Goal: Information Seeking & Learning: Learn about a topic

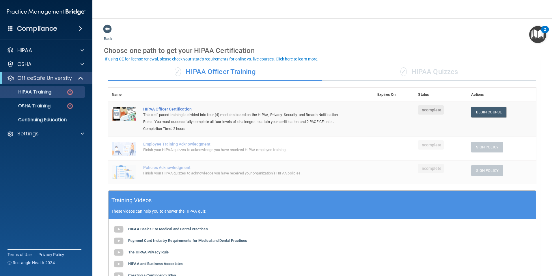
click at [415, 72] on div "✓ HIPAA Quizzes" at bounding box center [429, 71] width 214 height 17
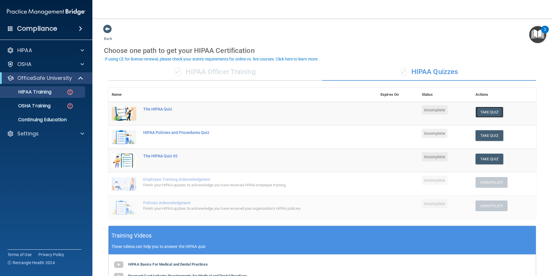
click at [490, 112] on button "Take Quiz" at bounding box center [490, 112] width 28 height 11
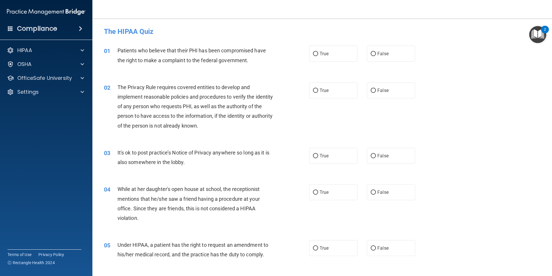
drag, startPoint x: 327, startPoint y: 50, endPoint x: 332, endPoint y: 64, distance: 14.6
click at [330, 55] on label "True" at bounding box center [333, 54] width 48 height 16
click at [318, 55] on input "True" at bounding box center [315, 54] width 5 height 4
radio input "true"
click at [313, 88] on input "True" at bounding box center [315, 90] width 5 height 4
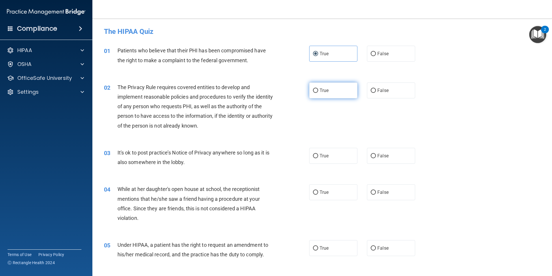
radio input "true"
drag, startPoint x: 390, startPoint y: 156, endPoint x: 392, endPoint y: 167, distance: 11.7
click at [392, 159] on label "False" at bounding box center [391, 156] width 48 height 16
click at [376, 158] on input "False" at bounding box center [373, 156] width 5 height 4
radio input "true"
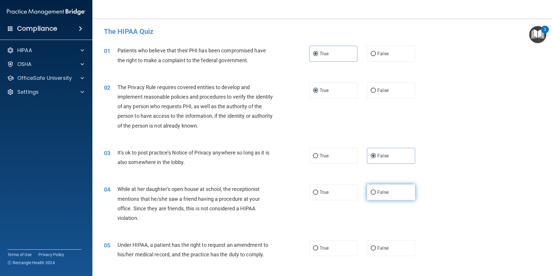
drag, startPoint x: 384, startPoint y: 200, endPoint x: 383, endPoint y: 198, distance: 3.1
click at [383, 198] on div "04 While at her daughter's open house at school, the receptionist mentions that…" at bounding box center [322, 205] width 445 height 56
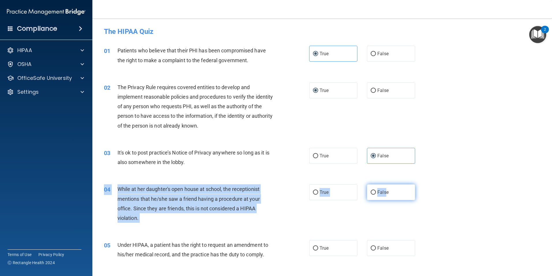
drag, startPoint x: 383, startPoint y: 198, endPoint x: 370, endPoint y: 188, distance: 15.7
click at [370, 188] on label "False" at bounding box center [391, 192] width 48 height 16
click at [371, 190] on input "False" at bounding box center [373, 192] width 5 height 4
radio input "true"
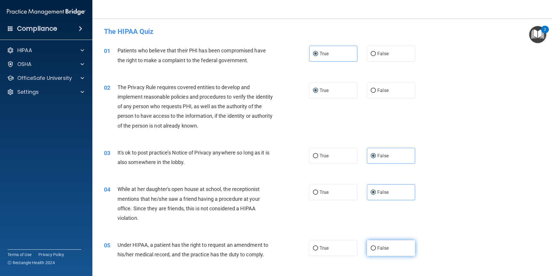
click at [372, 246] on input "False" at bounding box center [373, 248] width 5 height 4
radio input "true"
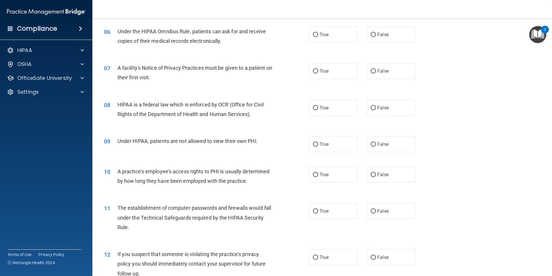
scroll to position [260, 0]
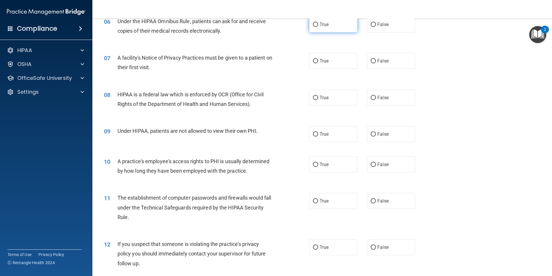
click at [314, 24] on input "True" at bounding box center [315, 25] width 5 height 4
radio input "true"
drag, startPoint x: 315, startPoint y: 60, endPoint x: 319, endPoint y: 76, distance: 16.8
click at [316, 62] on input "True" at bounding box center [315, 61] width 5 height 4
radio input "true"
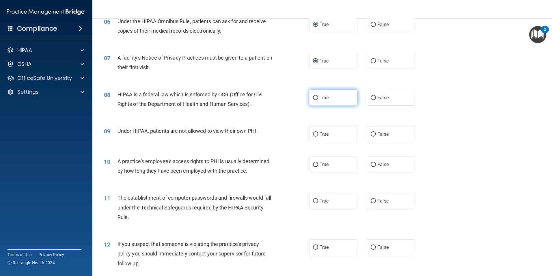
click at [320, 95] on span "True" at bounding box center [324, 97] width 9 height 5
click at [318, 96] on input "True" at bounding box center [315, 98] width 5 height 4
radio input "true"
drag, startPoint x: 375, startPoint y: 130, endPoint x: 377, endPoint y: 133, distance: 3.5
click at [377, 133] on label "False" at bounding box center [391, 134] width 48 height 16
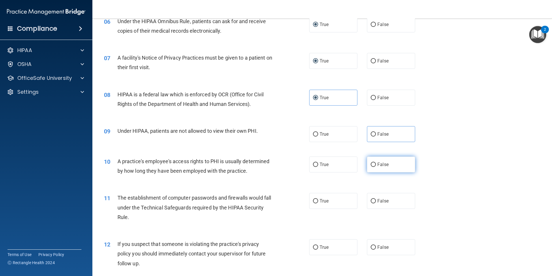
drag, startPoint x: 377, startPoint y: 133, endPoint x: 384, endPoint y: 163, distance: 31.7
click at [384, 163] on span "False" at bounding box center [382, 163] width 11 height 5
click at [376, 163] on input "False" at bounding box center [373, 164] width 5 height 4
radio input "true"
click at [369, 133] on label "False" at bounding box center [391, 134] width 48 height 16
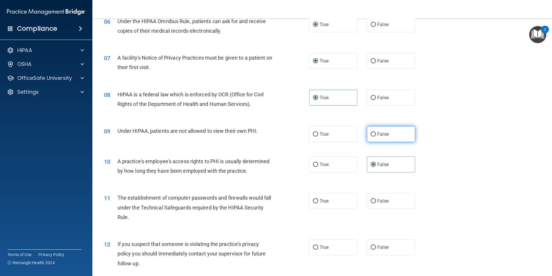
click at [371, 133] on input "False" at bounding box center [373, 134] width 5 height 4
radio input "true"
click at [316, 199] on input "True" at bounding box center [315, 201] width 5 height 4
radio input "true"
click at [315, 245] on input "True" at bounding box center [315, 247] width 5 height 4
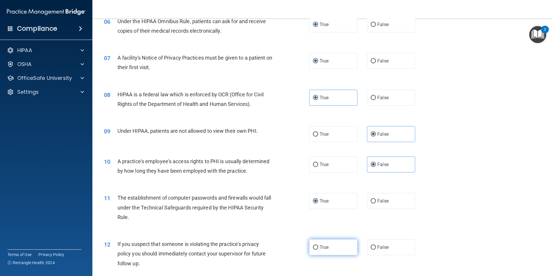
radio input "true"
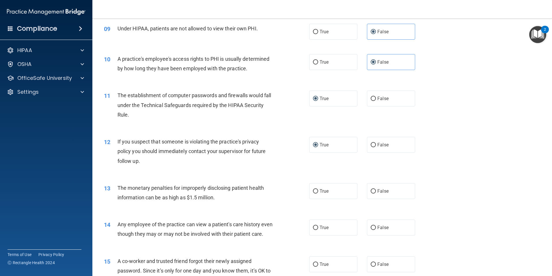
scroll to position [375, 0]
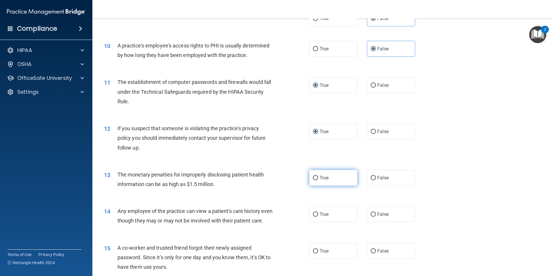
click at [314, 177] on input "True" at bounding box center [315, 178] width 5 height 4
radio input "true"
click at [372, 212] on input "False" at bounding box center [373, 214] width 5 height 4
radio input "true"
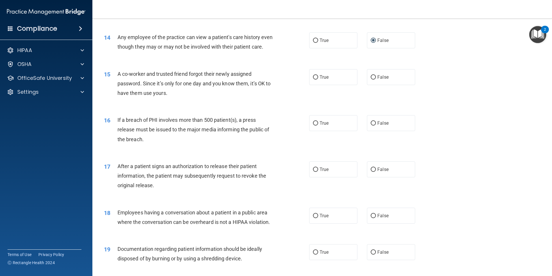
scroll to position [578, 0]
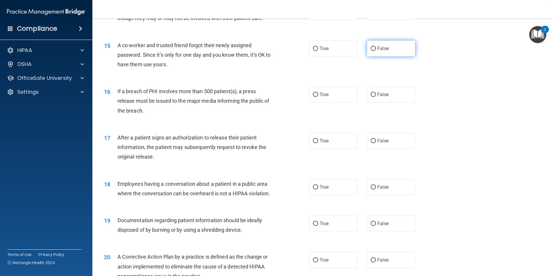
click at [391, 56] on label "False" at bounding box center [391, 48] width 48 height 16
click at [376, 51] on input "False" at bounding box center [373, 48] width 5 height 4
radio input "true"
click at [335, 112] on div "16 If a breach of PHI involves more than 500 patient(s), a press release must b…" at bounding box center [322, 102] width 445 height 46
drag, startPoint x: 334, startPoint y: 106, endPoint x: 336, endPoint y: 115, distance: 9.1
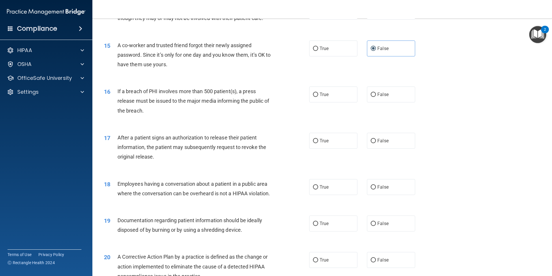
click at [335, 102] on label "True" at bounding box center [333, 94] width 48 height 16
click at [318, 97] on input "True" at bounding box center [315, 94] width 5 height 4
radio input "true"
click at [341, 147] on label "True" at bounding box center [333, 141] width 48 height 16
click at [318, 143] on input "True" at bounding box center [315, 141] width 5 height 4
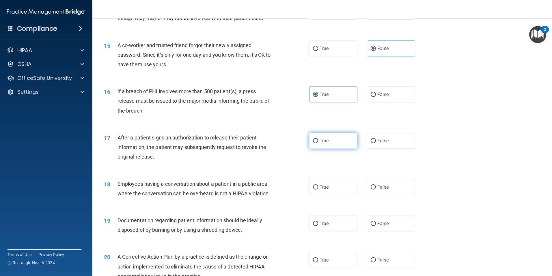
radio input "true"
click at [380, 143] on span "False" at bounding box center [382, 140] width 11 height 5
click at [376, 143] on input "False" at bounding box center [373, 141] width 5 height 4
radio input "true"
click at [317, 148] on label "True" at bounding box center [333, 141] width 48 height 16
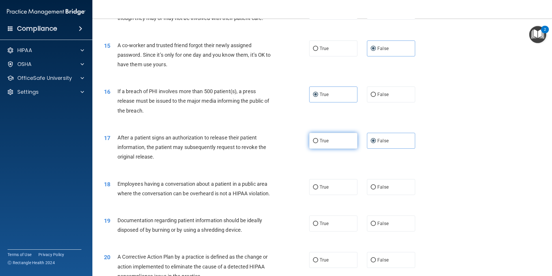
click at [317, 143] on input "True" at bounding box center [315, 141] width 5 height 4
radio input "true"
radio input "false"
click at [371, 189] on input "False" at bounding box center [373, 187] width 5 height 4
radio input "true"
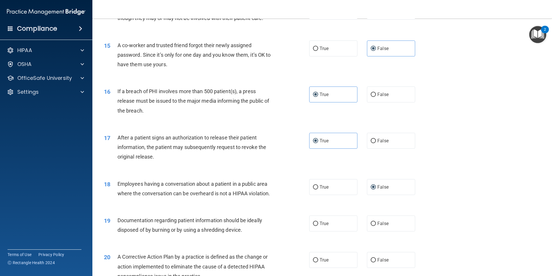
drag, startPoint x: 315, startPoint y: 194, endPoint x: 315, endPoint y: 217, distance: 23.4
click at [315, 195] on label "True" at bounding box center [333, 187] width 48 height 16
click at [315, 189] on input "True" at bounding box center [315, 187] width 5 height 4
radio input "true"
radio input "false"
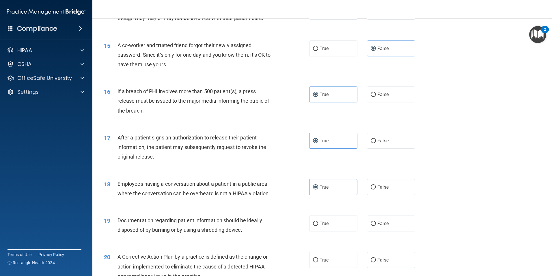
drag, startPoint x: 313, startPoint y: 231, endPoint x: 329, endPoint y: 245, distance: 21.1
click at [314, 226] on input "True" at bounding box center [315, 223] width 5 height 4
radio input "true"
click at [371, 262] on input "False" at bounding box center [373, 260] width 5 height 4
radio input "true"
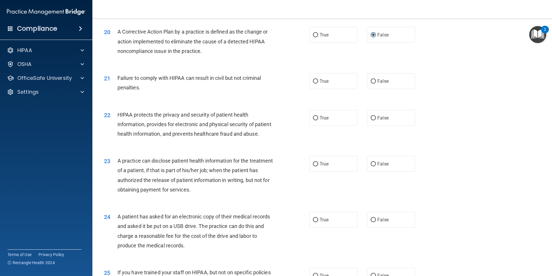
scroll to position [838, 0]
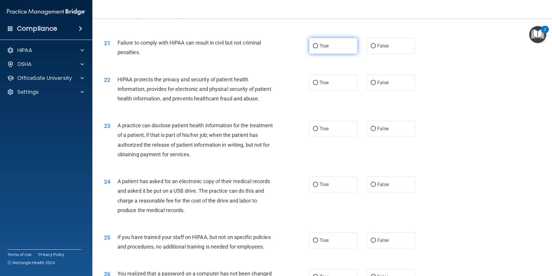
click at [313, 48] on input "True" at bounding box center [315, 46] width 5 height 4
radio input "true"
click at [390, 90] on label "False" at bounding box center [391, 83] width 48 height 16
click at [376, 85] on input "False" at bounding box center [373, 83] width 5 height 4
radio input "true"
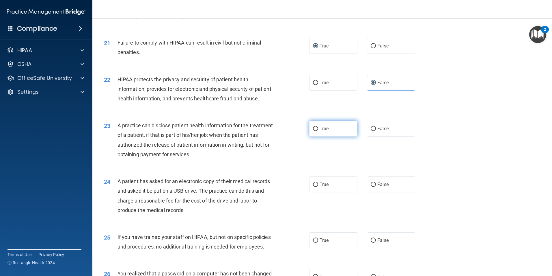
click at [326, 131] on span "True" at bounding box center [324, 128] width 9 height 5
click at [318, 131] on input "True" at bounding box center [315, 128] width 5 height 4
radio input "true"
click at [375, 192] on label "False" at bounding box center [391, 184] width 48 height 16
click at [375, 187] on input "False" at bounding box center [373, 184] width 5 height 4
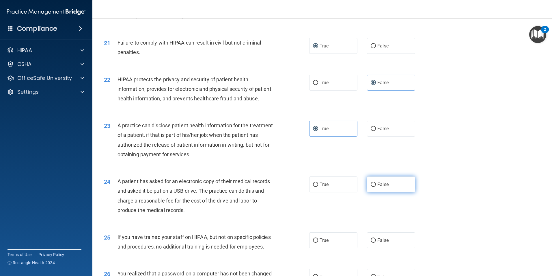
radio input "true"
drag, startPoint x: 333, startPoint y: 260, endPoint x: 331, endPoint y: 257, distance: 3.4
click at [331, 248] on label "True" at bounding box center [333, 240] width 48 height 16
click at [318, 242] on input "True" at bounding box center [315, 240] width 5 height 4
radio input "true"
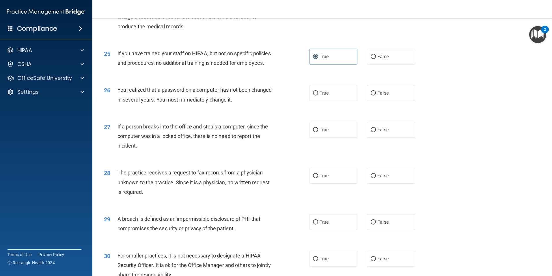
scroll to position [1011, 0]
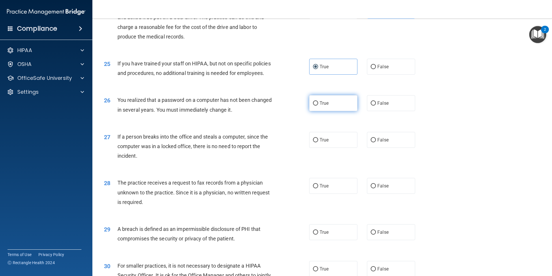
click at [334, 111] on label "True" at bounding box center [333, 103] width 48 height 16
click at [318, 105] on input "True" at bounding box center [315, 103] width 5 height 4
radio input "true"
click at [377, 142] on span "False" at bounding box center [382, 139] width 11 height 5
click at [376, 142] on input "False" at bounding box center [373, 140] width 5 height 4
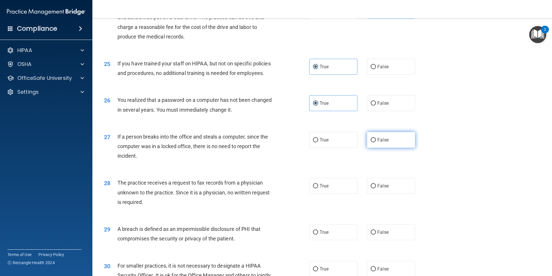
radio input "true"
drag, startPoint x: 386, startPoint y: 214, endPoint x: 379, endPoint y: 217, distance: 8.4
click at [385, 194] on label "False" at bounding box center [391, 186] width 48 height 16
click at [376, 188] on input "False" at bounding box center [373, 186] width 5 height 4
radio input "true"
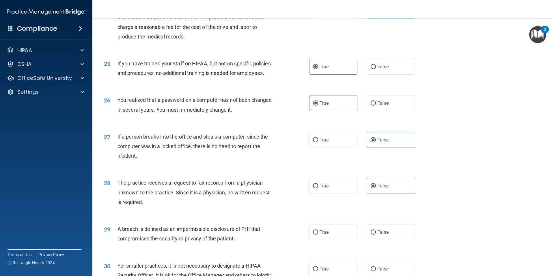
drag, startPoint x: 322, startPoint y: 260, endPoint x: 348, endPoint y: 243, distance: 31.2
click at [321, 235] on span "True" at bounding box center [324, 231] width 9 height 5
click at [318, 234] on input "True" at bounding box center [315, 232] width 5 height 4
radio input "true"
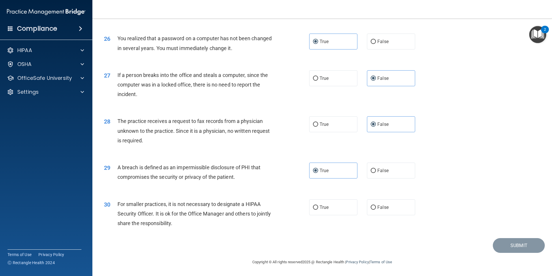
scroll to position [1101, 0]
drag, startPoint x: 368, startPoint y: 206, endPoint x: 374, endPoint y: 214, distance: 10.1
click at [371, 207] on input "False" at bounding box center [373, 207] width 5 height 4
radio input "true"
click at [507, 246] on button "Submit" at bounding box center [519, 245] width 52 height 15
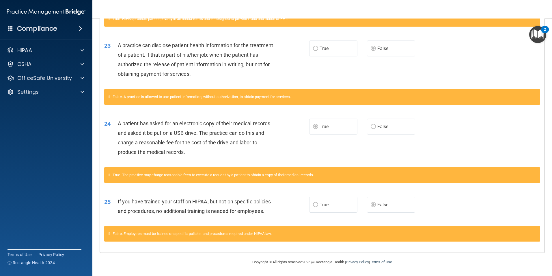
scroll to position [395, 0]
click at [315, 196] on label "True" at bounding box center [333, 204] width 48 height 16
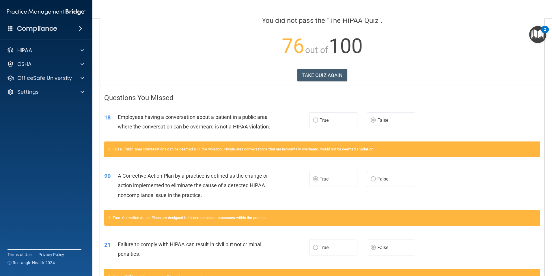
scroll to position [20, 0]
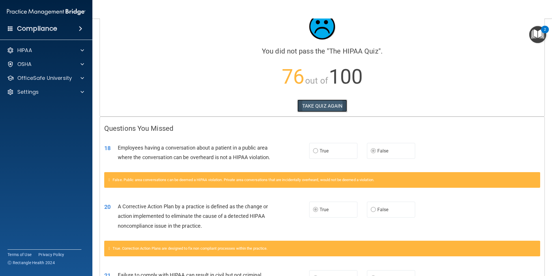
click at [315, 106] on button "TAKE QUIZ AGAIN" at bounding box center [322, 105] width 50 height 13
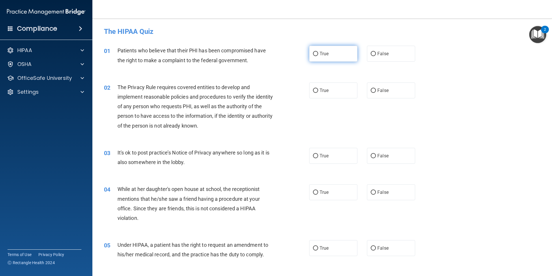
click at [326, 59] on label "True" at bounding box center [333, 54] width 48 height 16
click at [318, 56] on input "True" at bounding box center [315, 54] width 5 height 4
radio input "true"
click at [312, 87] on label "True" at bounding box center [333, 90] width 48 height 16
click at [313, 88] on input "True" at bounding box center [315, 90] width 5 height 4
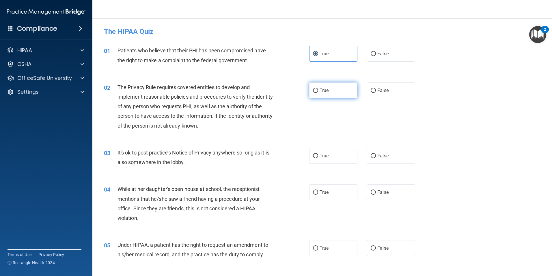
radio input "true"
click at [373, 153] on label "False" at bounding box center [391, 156] width 48 height 16
click at [373, 154] on input "False" at bounding box center [373, 156] width 5 height 4
radio input "true"
click at [372, 190] on input "False" at bounding box center [373, 192] width 5 height 4
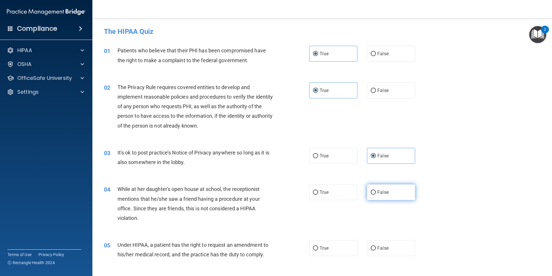
radio input "true"
click at [371, 248] on input "False" at bounding box center [373, 248] width 5 height 4
radio input "true"
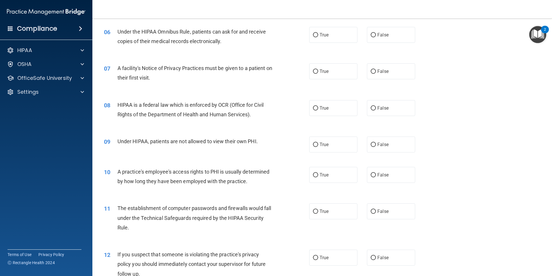
scroll to position [260, 0]
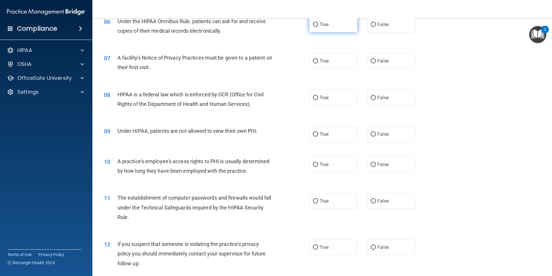
click at [320, 26] on span "True" at bounding box center [324, 24] width 9 height 5
click at [318, 26] on input "True" at bounding box center [315, 25] width 5 height 4
radio input "true"
click at [324, 61] on span "True" at bounding box center [324, 60] width 9 height 5
click at [318, 61] on input "True" at bounding box center [315, 61] width 5 height 4
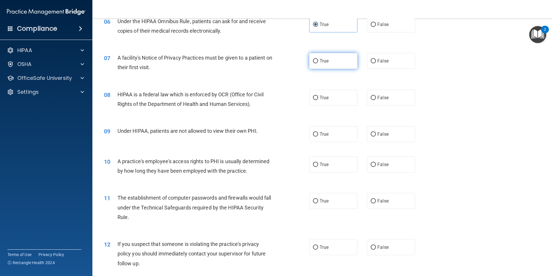
radio input "true"
click at [323, 97] on span "True" at bounding box center [324, 97] width 9 height 5
click at [318, 97] on input "True" at bounding box center [315, 98] width 5 height 4
radio input "true"
click at [371, 134] on input "False" at bounding box center [373, 134] width 5 height 4
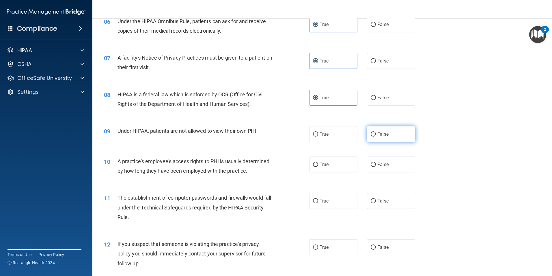
radio input "true"
click at [389, 172] on div "10 A practice's employee's access rights to PHI is usually determined by how lo…" at bounding box center [322, 167] width 445 height 36
click at [372, 157] on label "False" at bounding box center [391, 164] width 48 height 16
click at [372, 162] on input "False" at bounding box center [373, 164] width 5 height 4
radio input "true"
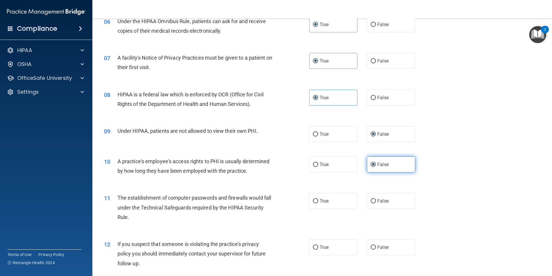
drag, startPoint x: 376, startPoint y: 163, endPoint x: 375, endPoint y: 166, distance: 3.5
click at [377, 165] on span "False" at bounding box center [382, 163] width 11 height 5
drag, startPoint x: 375, startPoint y: 166, endPoint x: 384, endPoint y: 165, distance: 9.0
click at [384, 164] on span "False" at bounding box center [382, 163] width 11 height 5
click at [376, 164] on input "False" at bounding box center [373, 164] width 5 height 4
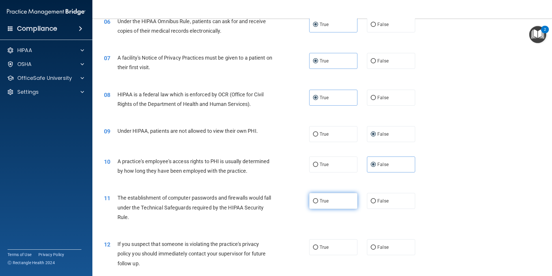
click at [328, 206] on label "True" at bounding box center [333, 201] width 48 height 16
click at [318, 203] on input "True" at bounding box center [315, 201] width 5 height 4
radio input "true"
click at [332, 246] on label "True" at bounding box center [333, 247] width 48 height 16
click at [318, 246] on input "True" at bounding box center [315, 247] width 5 height 4
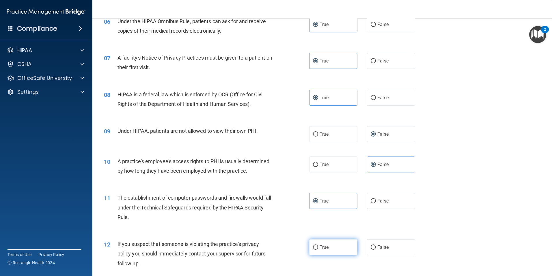
radio input "true"
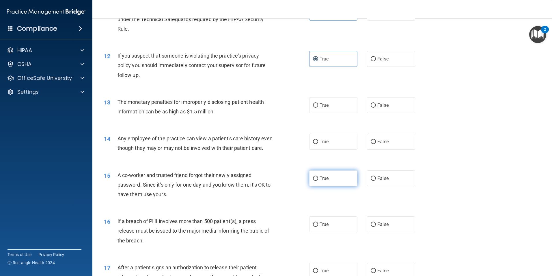
scroll to position [491, 0]
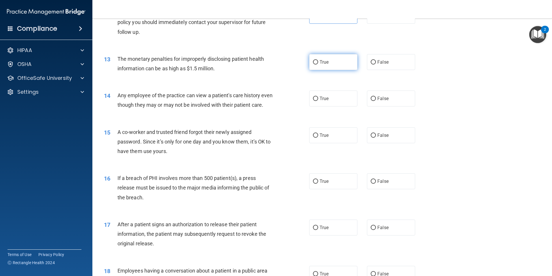
click at [313, 62] on input "True" at bounding box center [315, 62] width 5 height 4
radio input "true"
click at [369, 94] on label "False" at bounding box center [391, 98] width 48 height 16
click at [371, 96] on input "False" at bounding box center [373, 98] width 5 height 4
radio input "true"
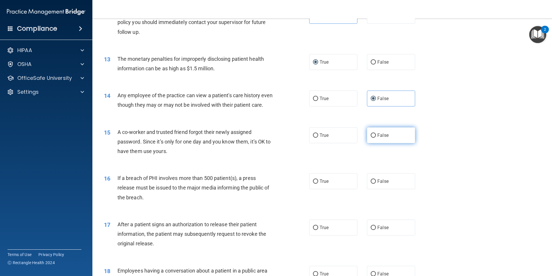
click at [374, 140] on label "False" at bounding box center [391, 135] width 48 height 16
click at [374, 137] on input "False" at bounding box center [373, 135] width 5 height 4
radio input "true"
click at [327, 189] on label "True" at bounding box center [333, 181] width 48 height 16
click at [318, 183] on input "True" at bounding box center [315, 181] width 5 height 4
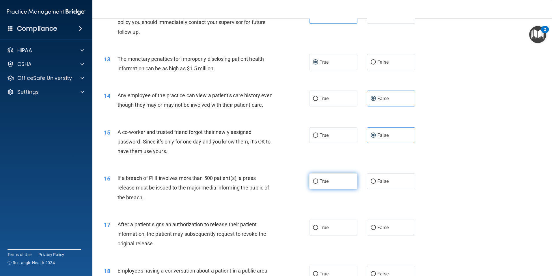
radio input "true"
click at [323, 232] on label "True" at bounding box center [333, 227] width 48 height 16
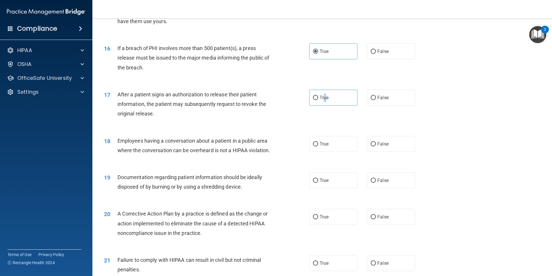
scroll to position [635, 0]
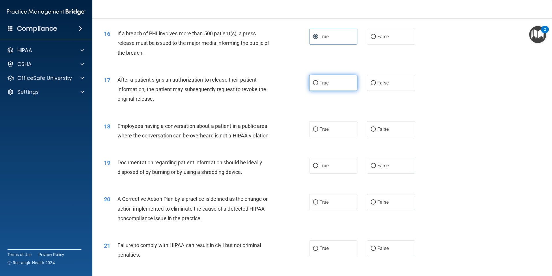
click at [316, 91] on label "True" at bounding box center [333, 83] width 48 height 16
click at [316, 85] on input "True" at bounding box center [315, 83] width 5 height 4
radio input "true"
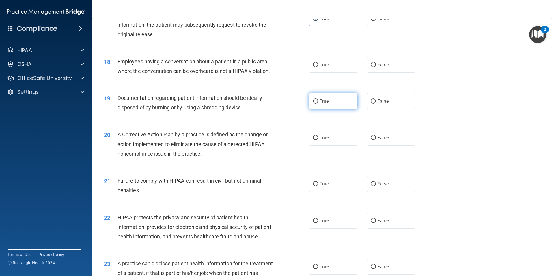
scroll to position [693, 0]
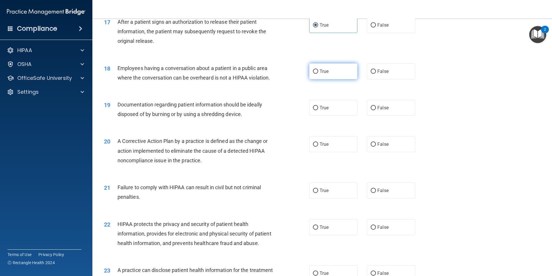
click at [321, 74] on span "True" at bounding box center [324, 70] width 9 height 5
click at [318, 74] on input "True" at bounding box center [315, 71] width 5 height 4
radio input "true"
click at [313, 110] on input "True" at bounding box center [315, 108] width 5 height 4
radio input "true"
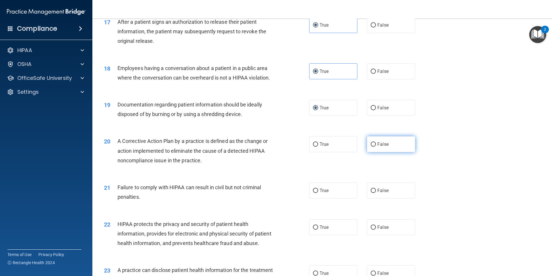
drag, startPoint x: 372, startPoint y: 153, endPoint x: 377, endPoint y: 150, distance: 6.2
click at [377, 150] on label "False" at bounding box center [391, 144] width 48 height 16
click at [376, 146] on input "False" at bounding box center [373, 144] width 5 height 4
radio input "true"
click at [332, 198] on label "True" at bounding box center [333, 190] width 48 height 16
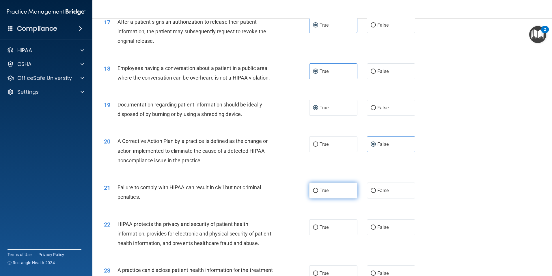
click at [318, 193] on input "True" at bounding box center [315, 190] width 5 height 4
radio input "true"
click at [373, 235] on label "False" at bounding box center [391, 227] width 48 height 16
click at [373, 229] on input "False" at bounding box center [373, 227] width 5 height 4
radio input "true"
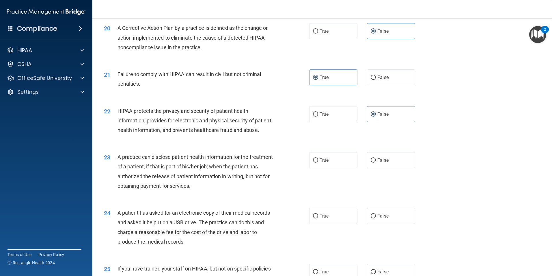
scroll to position [809, 0]
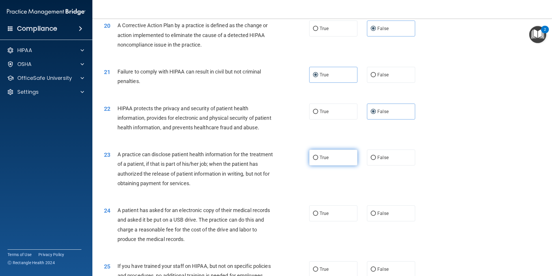
click at [317, 165] on label "True" at bounding box center [333, 157] width 48 height 16
click at [317, 160] on input "True" at bounding box center [315, 157] width 5 height 4
radio input "true"
drag, startPoint x: 320, startPoint y: 233, endPoint x: 322, endPoint y: 229, distance: 4.4
click at [320, 216] on span "True" at bounding box center [324, 212] width 9 height 5
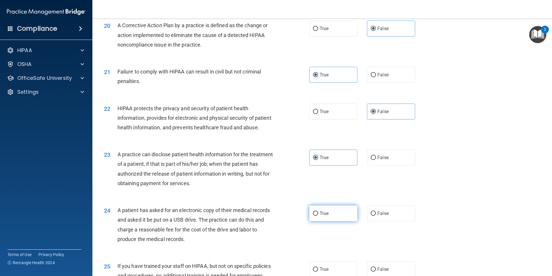
click at [318, 215] on input "True" at bounding box center [315, 213] width 5 height 4
radio input "true"
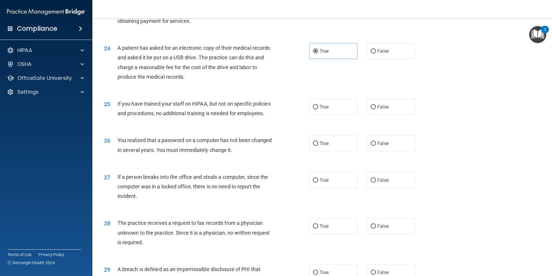
scroll to position [953, 0]
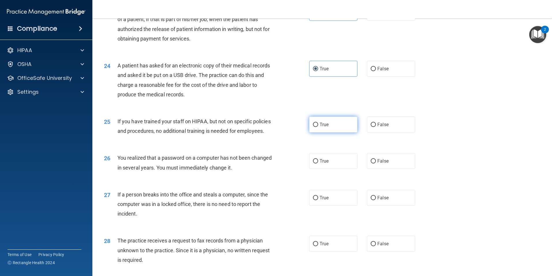
click at [343, 132] on label "True" at bounding box center [333, 124] width 48 height 16
click at [318, 127] on input "True" at bounding box center [315, 124] width 5 height 4
radio input "true"
click at [313, 163] on input "True" at bounding box center [315, 161] width 5 height 4
radio input "true"
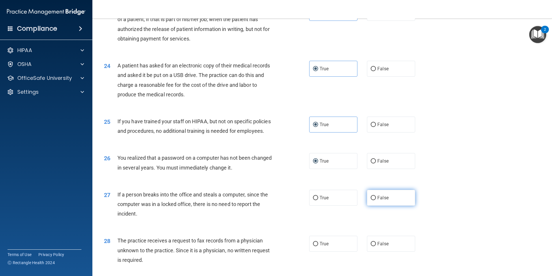
click at [377, 200] on span "False" at bounding box center [382, 197] width 11 height 5
click at [376, 200] on input "False" at bounding box center [373, 198] width 5 height 4
radio input "true"
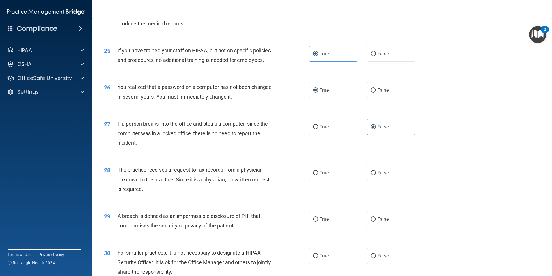
scroll to position [1040, 0]
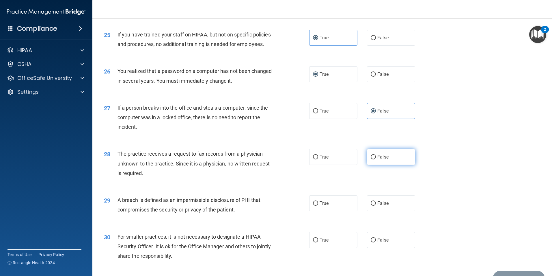
click at [372, 159] on input "False" at bounding box center [373, 157] width 5 height 4
radio input "true"
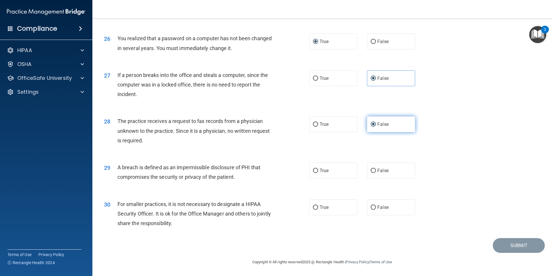
scroll to position [1101, 0]
click at [330, 175] on label "True" at bounding box center [333, 170] width 48 height 16
click at [318, 173] on input "True" at bounding box center [315, 170] width 5 height 4
radio input "true"
click at [371, 208] on input "False" at bounding box center [373, 207] width 5 height 4
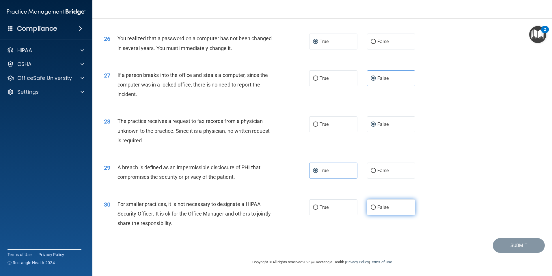
radio input "true"
click at [503, 246] on button "Submit" at bounding box center [519, 245] width 52 height 15
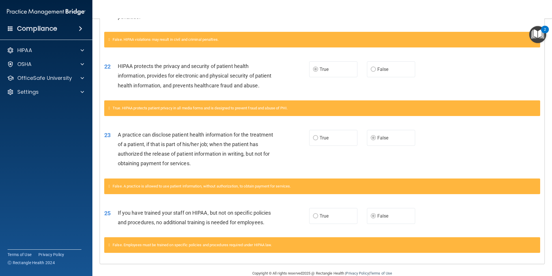
scroll to position [317, 0]
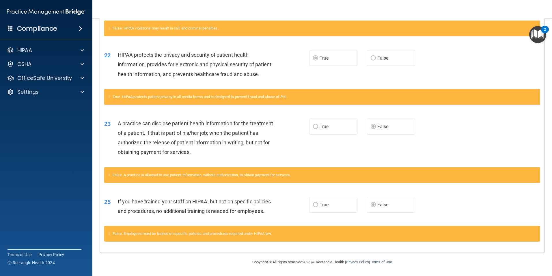
click at [321, 202] on span "True" at bounding box center [324, 204] width 9 height 5
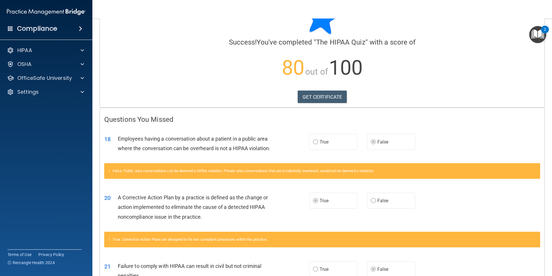
scroll to position [0, 0]
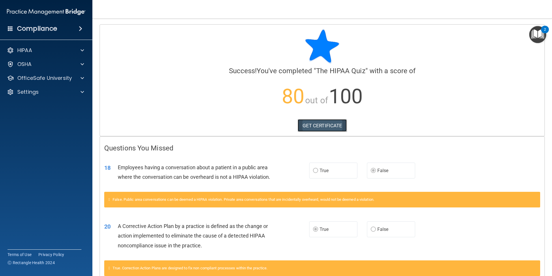
click at [325, 125] on link "GET CERTIFICATE" at bounding box center [322, 125] width 49 height 13
drag, startPoint x: 122, startPoint y: 161, endPoint x: 118, endPoint y: 152, distance: 10.1
click at [122, 161] on div "18 Employees having a conversation about a patient in a public area where the c…" at bounding box center [322, 173] width 445 height 36
click at [36, 46] on div "HIPAA" at bounding box center [46, 50] width 93 height 12
click at [82, 51] on span at bounding box center [82, 50] width 3 height 7
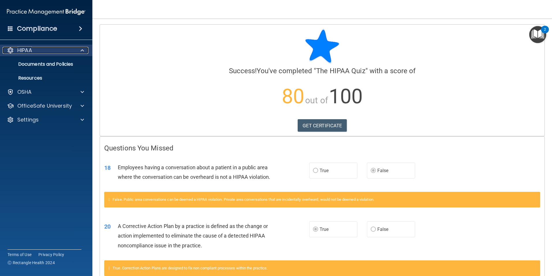
click at [82, 51] on span at bounding box center [82, 50] width 3 height 7
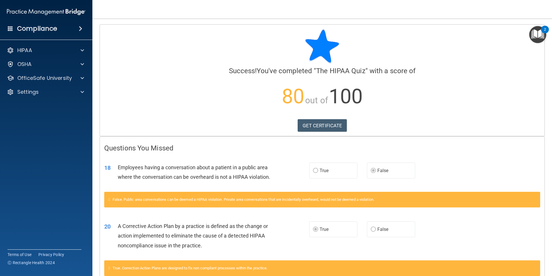
click at [82, 28] on span at bounding box center [80, 28] width 3 height 7
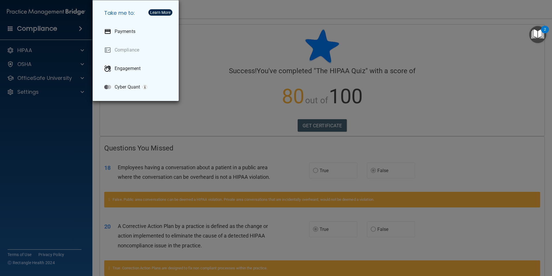
click at [83, 28] on div "Take me to: Payments Compliance Engagement Cyber Quant" at bounding box center [276, 138] width 552 height 276
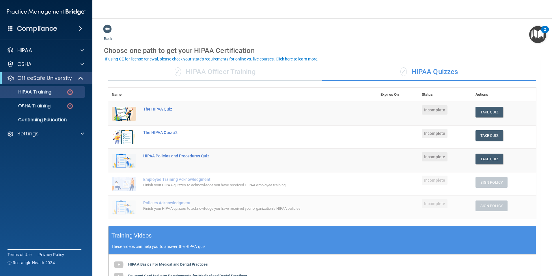
click at [404, 73] on div "✓ HIPAA Quizzes" at bounding box center [429, 71] width 214 height 17
click at [234, 68] on div "✓ HIPAA Officer Training" at bounding box center [215, 71] width 214 height 17
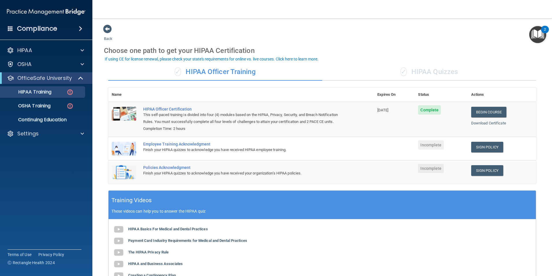
click at [408, 70] on div "✓ HIPAA Quizzes" at bounding box center [429, 71] width 214 height 17
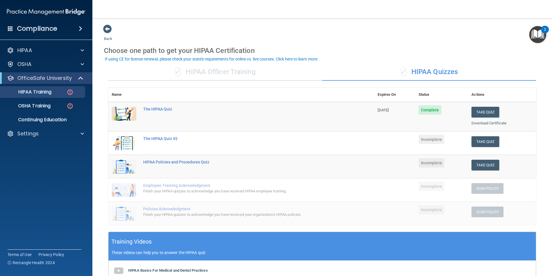
click at [238, 72] on div "✓ HIPAA Officer Training" at bounding box center [215, 71] width 214 height 17
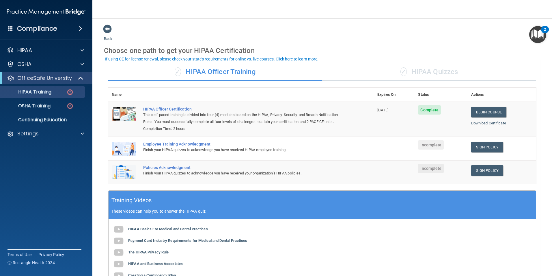
click at [438, 75] on div "✓ HIPAA Quizzes" at bounding box center [429, 71] width 214 height 17
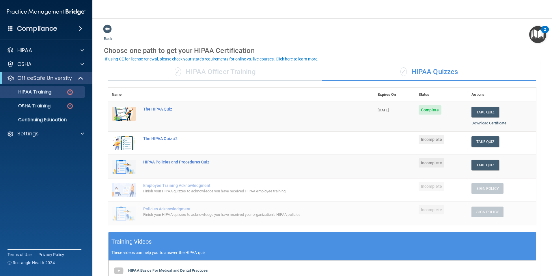
click at [213, 72] on div "✓ HIPAA Officer Training" at bounding box center [215, 71] width 214 height 17
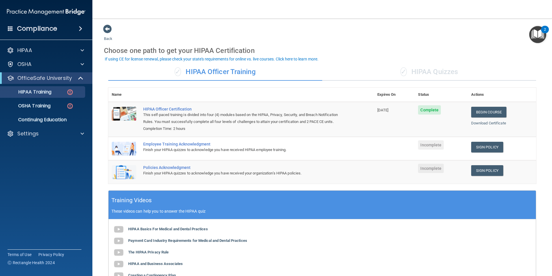
click at [149, 146] on div "Employee Training Acknowledgment" at bounding box center [244, 144] width 202 height 5
drag, startPoint x: 432, startPoint y: 157, endPoint x: 433, endPoint y: 154, distance: 3.0
click at [431, 149] on span "Incomplete" at bounding box center [431, 144] width 26 height 9
click at [482, 152] on link "Sign Policy" at bounding box center [487, 147] width 32 height 11
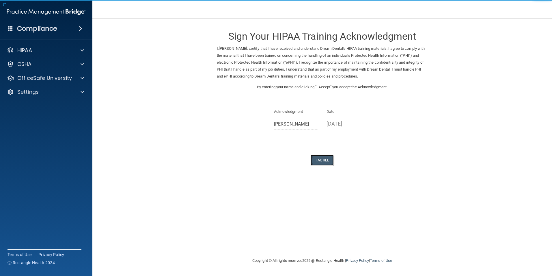
click at [320, 157] on button "I Agree" at bounding box center [322, 160] width 23 height 11
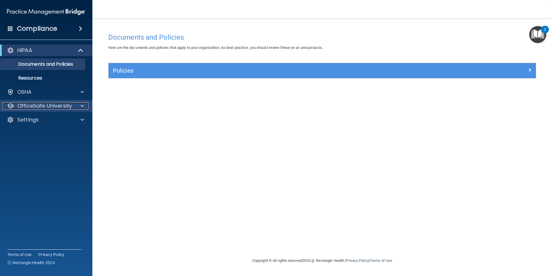
click at [79, 103] on div at bounding box center [81, 105] width 14 height 7
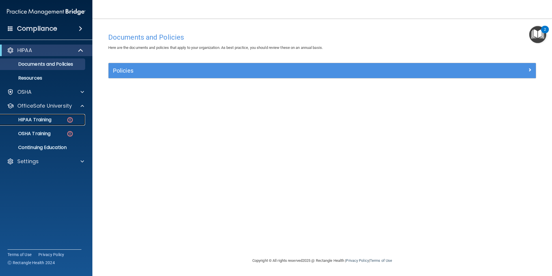
click at [70, 117] on img at bounding box center [69, 119] width 7 height 7
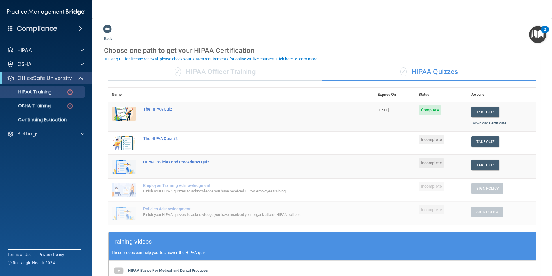
click at [240, 68] on div "✓ HIPAA Officer Training" at bounding box center [215, 71] width 214 height 17
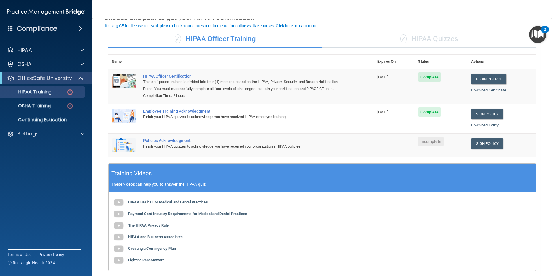
scroll to position [32, 0]
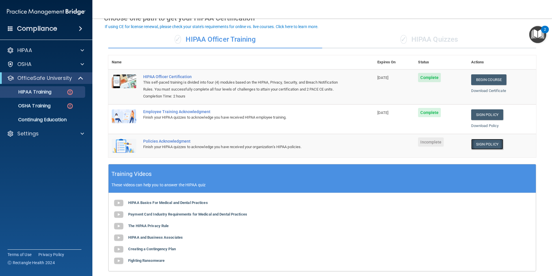
click at [483, 149] on link "Sign Policy" at bounding box center [487, 144] width 32 height 11
click at [481, 149] on link "Sign Policy" at bounding box center [487, 144] width 32 height 11
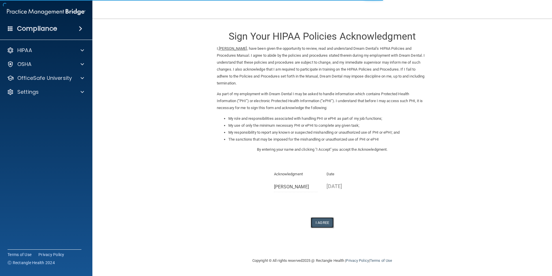
click at [321, 222] on button "I Agree" at bounding box center [322, 222] width 23 height 11
click at [318, 224] on button "I Agree" at bounding box center [322, 222] width 23 height 11
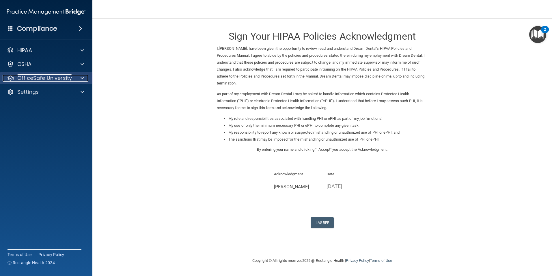
click at [82, 78] on span at bounding box center [82, 78] width 3 height 7
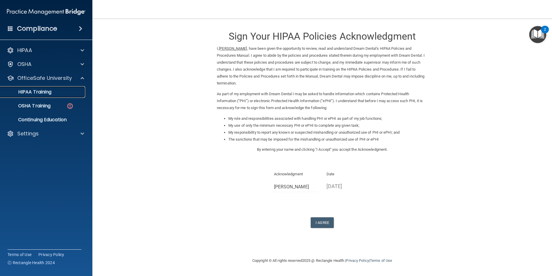
click at [66, 92] on div "HIPAA Training" at bounding box center [43, 92] width 79 height 6
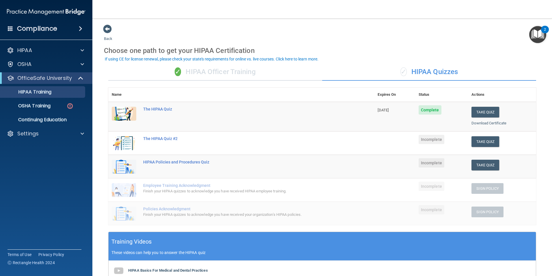
click at [206, 71] on div "✓ HIPAA Officer Training" at bounding box center [215, 71] width 214 height 17
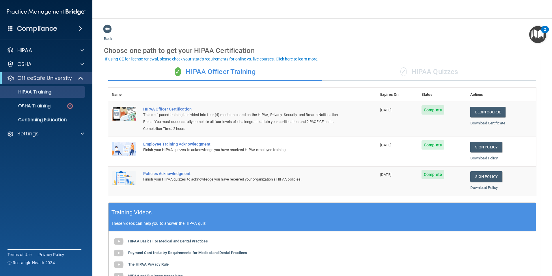
click at [429, 68] on div "✓ HIPAA Quizzes" at bounding box center [429, 71] width 214 height 17
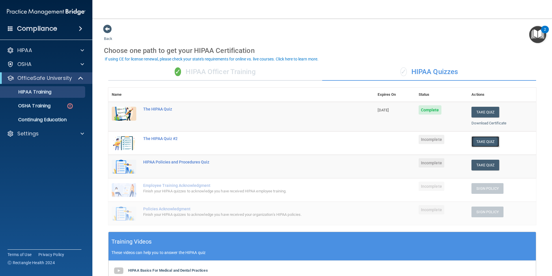
click at [472, 140] on button "Take Quiz" at bounding box center [486, 141] width 28 height 11
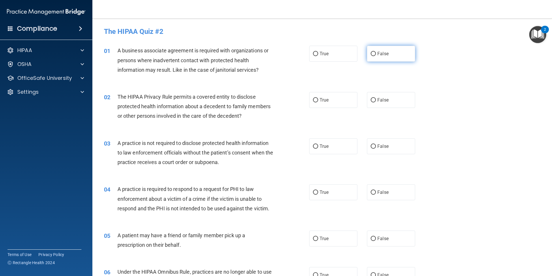
click at [371, 52] on input "False" at bounding box center [373, 54] width 5 height 4
radio input "true"
click at [323, 96] on label "True" at bounding box center [333, 100] width 48 height 16
click at [318, 98] on input "True" at bounding box center [315, 100] width 5 height 4
radio input "true"
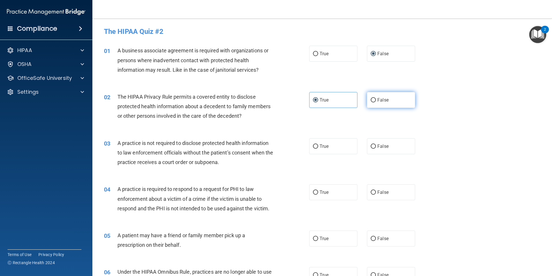
click at [375, 95] on label "False" at bounding box center [391, 100] width 48 height 16
click at [375, 98] on input "False" at bounding box center [373, 100] width 5 height 4
radio input "true"
click at [334, 98] on label "True" at bounding box center [333, 100] width 48 height 16
click at [318, 98] on input "True" at bounding box center [315, 100] width 5 height 4
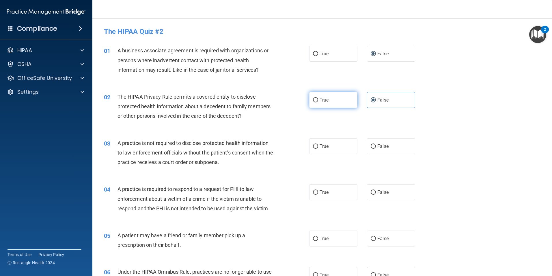
radio input "true"
radio input "false"
drag, startPoint x: 388, startPoint y: 148, endPoint x: 376, endPoint y: 158, distance: 15.6
click at [387, 149] on label "False" at bounding box center [391, 146] width 48 height 16
click at [376, 148] on input "False" at bounding box center [373, 146] width 5 height 4
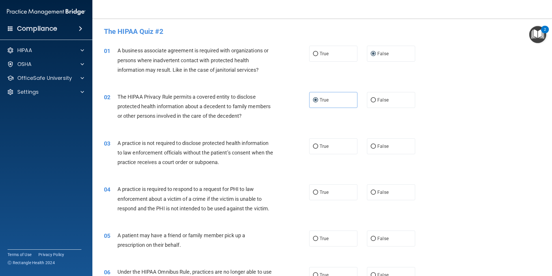
radio input "true"
drag, startPoint x: 342, startPoint y: 191, endPoint x: 338, endPoint y: 207, distance: 16.0
click at [339, 203] on div "04 A practice is required to respond to a request for PHI to law enforcement ab…" at bounding box center [322, 200] width 445 height 46
drag, startPoint x: 338, startPoint y: 207, endPoint x: 339, endPoint y: 241, distance: 33.8
click at [339, 241] on label "True" at bounding box center [333, 238] width 48 height 16
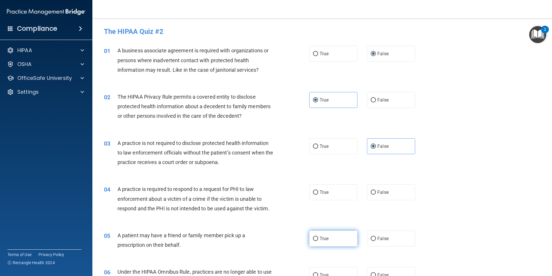
click at [318, 241] on input "True" at bounding box center [315, 238] width 5 height 4
radio input "true"
click at [314, 193] on input "True" at bounding box center [315, 192] width 5 height 4
radio input "true"
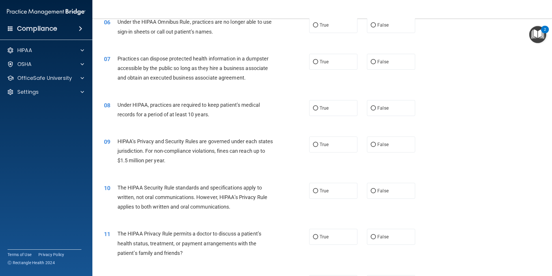
scroll to position [231, 0]
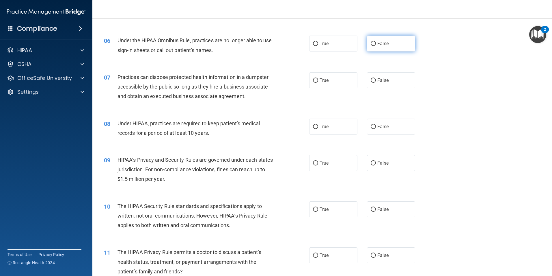
click at [374, 46] on label "False" at bounding box center [391, 44] width 48 height 16
click at [374, 46] on input "False" at bounding box center [373, 44] width 5 height 4
radio input "true"
click at [378, 79] on span "False" at bounding box center [382, 79] width 11 height 5
click at [376, 79] on input "False" at bounding box center [373, 80] width 5 height 4
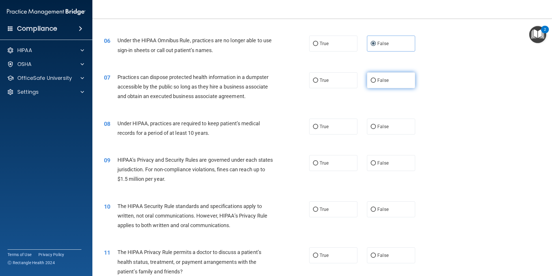
radio input "true"
click at [377, 126] on span "False" at bounding box center [382, 126] width 11 height 5
click at [376, 126] on input "False" at bounding box center [373, 126] width 5 height 4
radio input "true"
click at [385, 163] on label "False" at bounding box center [391, 163] width 48 height 16
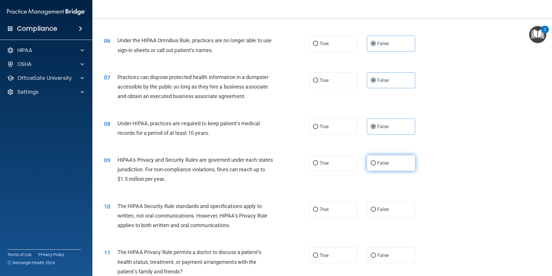
click at [376, 163] on input "False" at bounding box center [373, 163] width 5 height 4
radio input "true"
click at [325, 208] on span "True" at bounding box center [324, 208] width 9 height 5
click at [318, 208] on input "True" at bounding box center [315, 209] width 5 height 4
radio input "true"
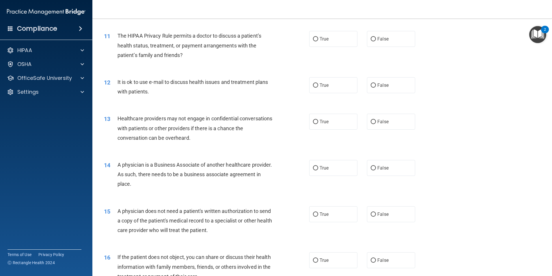
scroll to position [433, 0]
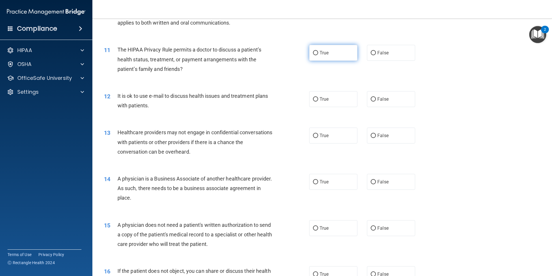
click at [320, 52] on span "True" at bounding box center [324, 52] width 9 height 5
click at [318, 52] on input "True" at bounding box center [315, 53] width 5 height 4
radio input "true"
click at [337, 97] on label "True" at bounding box center [333, 99] width 48 height 16
click at [318, 97] on input "True" at bounding box center [315, 99] width 5 height 4
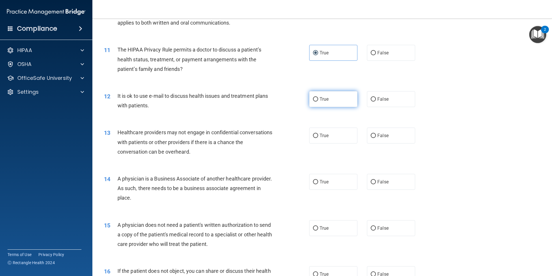
radio input "true"
click at [372, 138] on label "False" at bounding box center [391, 135] width 48 height 16
click at [372, 138] on input "False" at bounding box center [373, 135] width 5 height 4
radio input "true"
click at [371, 180] on input "False" at bounding box center [373, 182] width 5 height 4
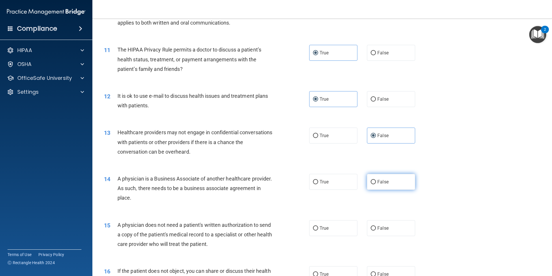
radio input "true"
click at [328, 226] on label "True" at bounding box center [333, 228] width 48 height 16
click at [318, 226] on input "True" at bounding box center [315, 228] width 5 height 4
radio input "true"
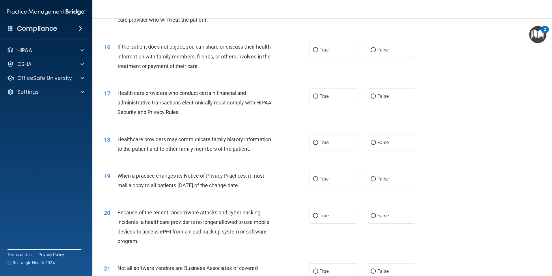
scroll to position [664, 0]
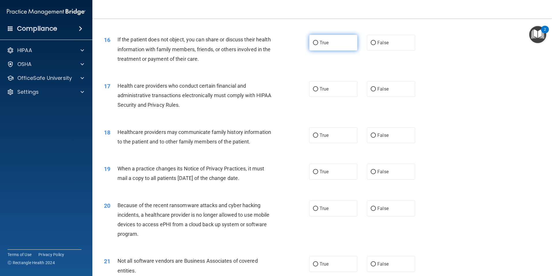
click at [325, 49] on label "True" at bounding box center [333, 43] width 48 height 16
click at [318, 45] on input "True" at bounding box center [315, 43] width 5 height 4
radio input "true"
click at [321, 91] on span "True" at bounding box center [324, 88] width 9 height 5
click at [318, 91] on input "True" at bounding box center [315, 89] width 5 height 4
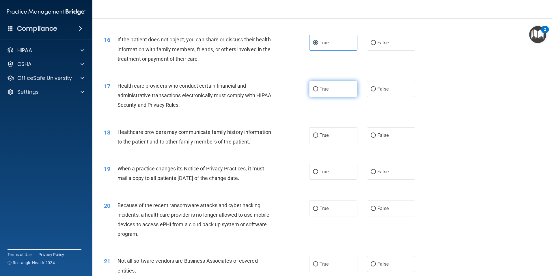
radio input "true"
click at [362, 133] on div "True False" at bounding box center [367, 135] width 116 height 16
click at [367, 133] on label "False" at bounding box center [391, 135] width 48 height 16
click at [371, 133] on input "False" at bounding box center [373, 135] width 5 height 4
radio input "true"
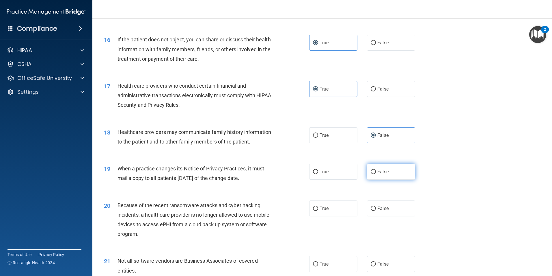
click at [371, 171] on input "False" at bounding box center [373, 172] width 5 height 4
radio input "true"
click at [376, 204] on label "False" at bounding box center [391, 208] width 48 height 16
click at [370, 205] on label "False" at bounding box center [391, 208] width 48 height 16
click at [371, 206] on input "False" at bounding box center [373, 208] width 5 height 4
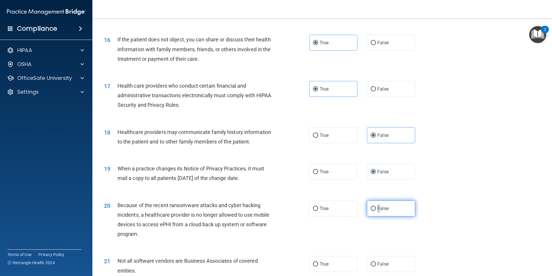
radio input "true"
click at [316, 261] on label "True" at bounding box center [333, 264] width 48 height 16
click at [316, 262] on input "True" at bounding box center [315, 264] width 5 height 4
radio input "true"
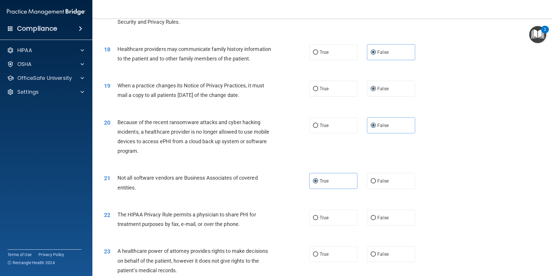
scroll to position [751, 0]
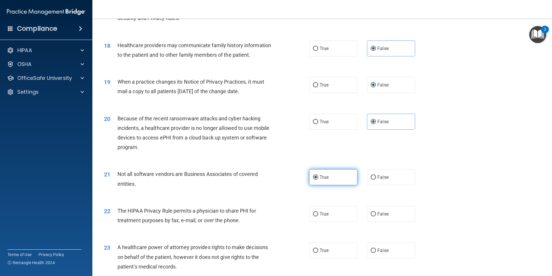
click at [347, 174] on label "True" at bounding box center [333, 177] width 48 height 16
click at [318, 175] on input "True" at bounding box center [315, 177] width 5 height 4
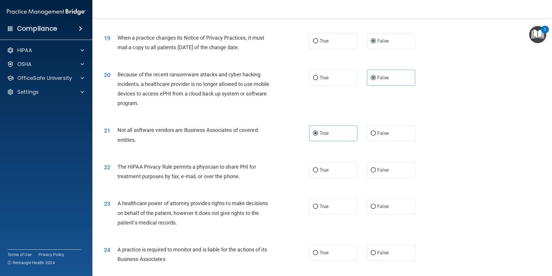
scroll to position [809, 0]
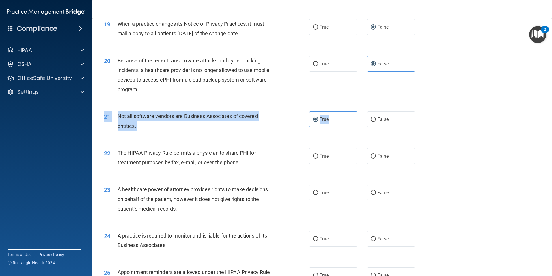
drag, startPoint x: 351, startPoint y: 124, endPoint x: 348, endPoint y: 137, distance: 13.2
click at [348, 137] on div "21 Not all software vendors are Business Associates of covered entities. True F…" at bounding box center [322, 122] width 445 height 36
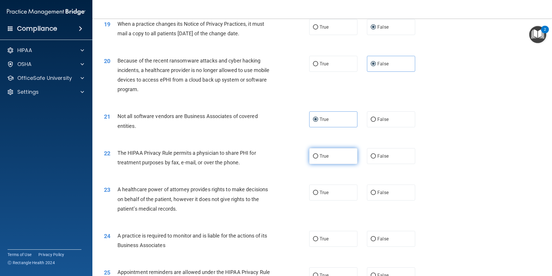
drag, startPoint x: 348, startPoint y: 137, endPoint x: 335, endPoint y: 153, distance: 20.3
click at [335, 153] on label "True" at bounding box center [333, 156] width 48 height 16
click at [318, 154] on input "True" at bounding box center [315, 156] width 5 height 4
radio input "true"
click at [377, 191] on label "False" at bounding box center [391, 192] width 48 height 16
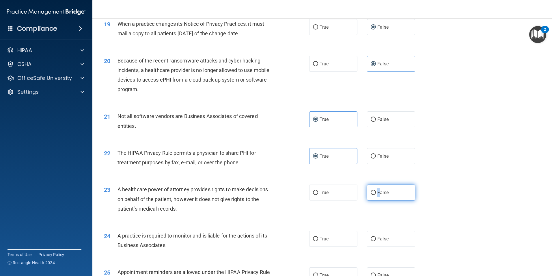
click at [371, 190] on input "False" at bounding box center [373, 192] width 5 height 4
radio input "true"
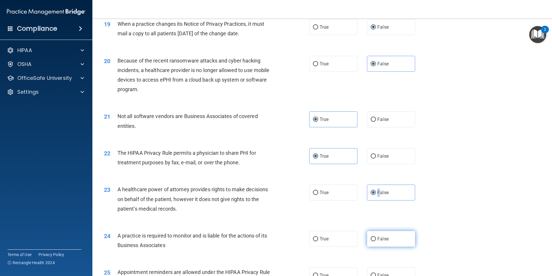
click at [371, 237] on input "False" at bounding box center [373, 239] width 5 height 4
radio input "true"
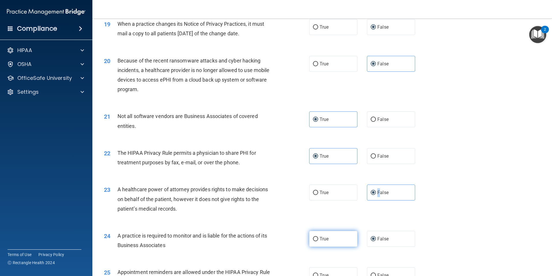
click at [314, 238] on input "True" at bounding box center [315, 239] width 5 height 4
radio input "true"
radio input "false"
click at [371, 274] on input "False" at bounding box center [373, 275] width 5 height 4
radio input "true"
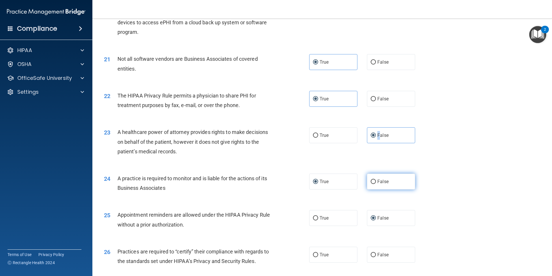
scroll to position [895, 0]
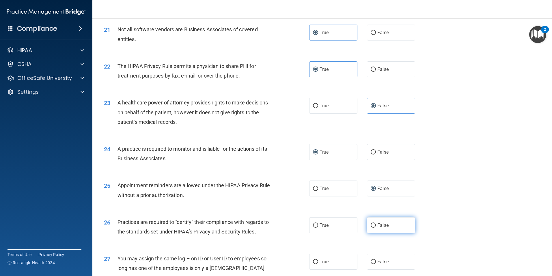
click at [367, 220] on label "False" at bounding box center [391, 225] width 48 height 16
click at [371, 223] on input "False" at bounding box center [373, 225] width 5 height 4
radio input "true"
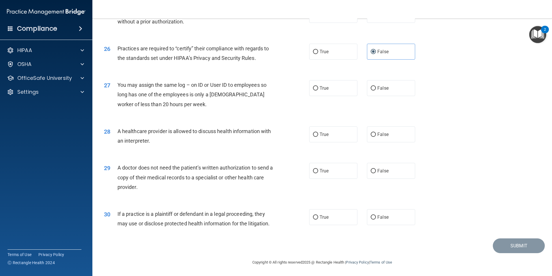
scroll to position [1069, 0]
click at [314, 215] on input "True" at bounding box center [315, 217] width 5 height 4
radio input "true"
click at [314, 168] on input "True" at bounding box center [315, 170] width 5 height 4
radio input "true"
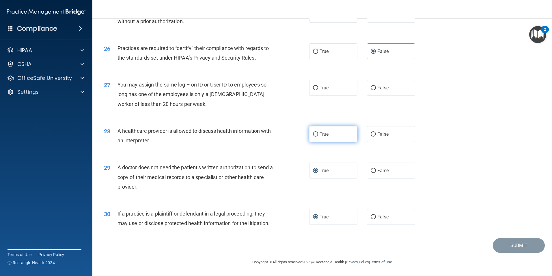
click at [314, 133] on input "True" at bounding box center [315, 134] width 5 height 4
radio input "true"
click at [373, 88] on input "False" at bounding box center [373, 88] width 5 height 4
radio input "true"
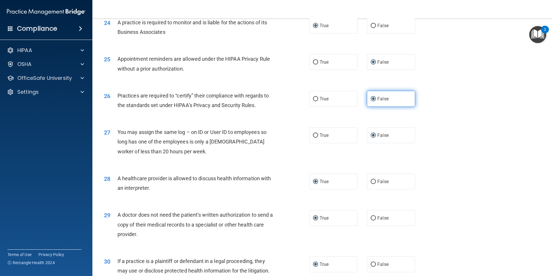
scroll to position [1011, 0]
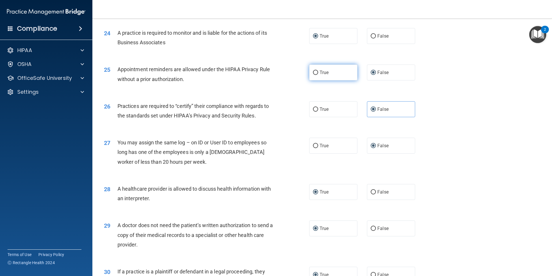
click at [313, 72] on input "True" at bounding box center [315, 72] width 5 height 4
radio input "true"
radio input "false"
click at [371, 36] on input "False" at bounding box center [373, 36] width 5 height 4
radio input "true"
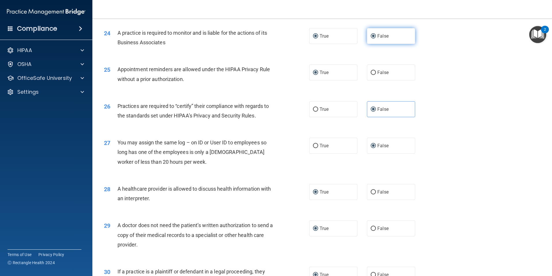
radio input "false"
click at [315, 109] on input "True" at bounding box center [315, 109] width 5 height 4
radio input "true"
radio input "false"
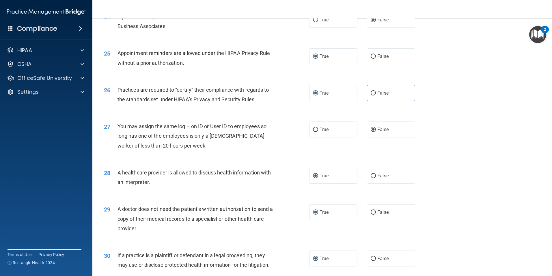
scroll to position [1069, 0]
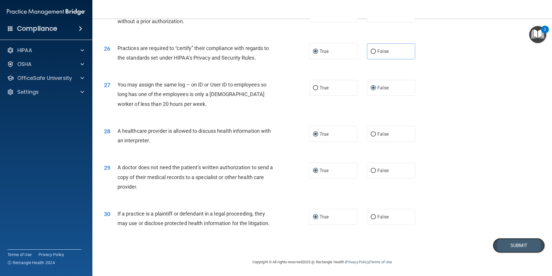
click at [505, 244] on button "Submit" at bounding box center [519, 245] width 52 height 15
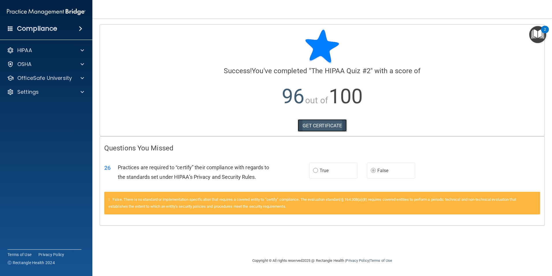
click at [330, 125] on link "GET CERTIFICATE" at bounding box center [322, 125] width 49 height 13
click at [36, 77] on p "OfficeSafe University" at bounding box center [44, 78] width 55 height 7
click at [40, 91] on p "HIPAA Training" at bounding box center [28, 92] width 48 height 6
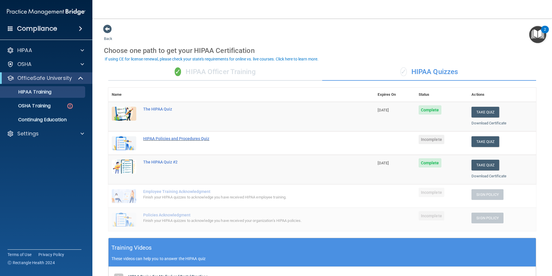
click at [200, 137] on div "HIPAA Policies and Procedures Quiz" at bounding box center [244, 138] width 202 height 5
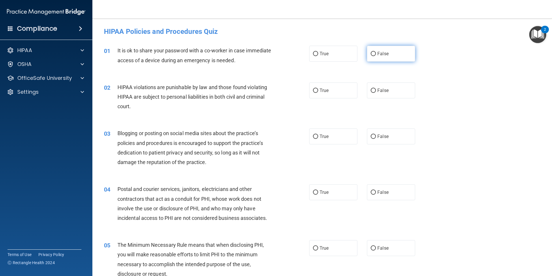
click at [367, 54] on label "False" at bounding box center [391, 54] width 48 height 16
click at [371, 54] on input "False" at bounding box center [373, 54] width 5 height 4
radio input "true"
click at [310, 88] on label "True" at bounding box center [333, 90] width 48 height 16
click at [313, 88] on input "True" at bounding box center [315, 90] width 5 height 4
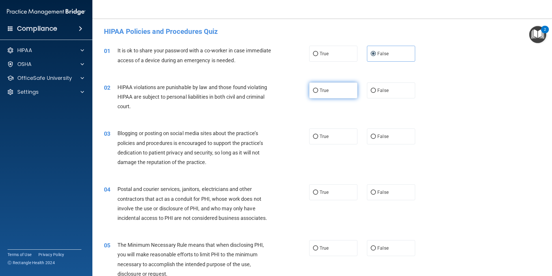
radio input "true"
click at [374, 135] on label "False" at bounding box center [391, 136] width 48 height 16
click at [374, 135] on input "False" at bounding box center [373, 136] width 5 height 4
radio input "true"
click at [322, 134] on span "True" at bounding box center [324, 135] width 9 height 5
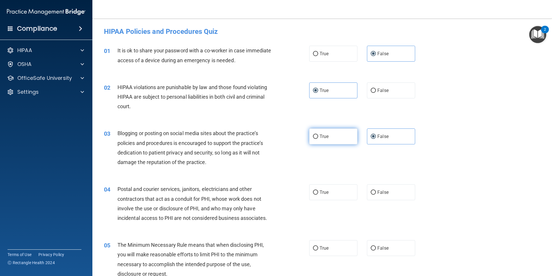
click at [318, 134] on input "True" at bounding box center [315, 136] width 5 height 4
radio input "true"
drag, startPoint x: 375, startPoint y: 137, endPoint x: 346, endPoint y: 202, distance: 70.3
click at [375, 139] on label "False" at bounding box center [391, 136] width 48 height 16
click at [375, 139] on input "False" at bounding box center [373, 136] width 5 height 4
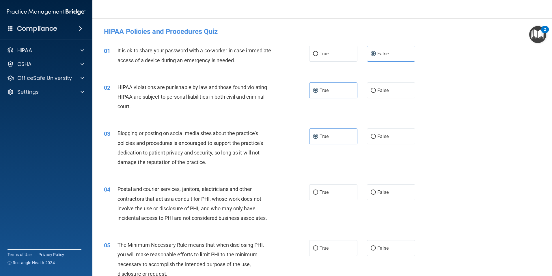
radio input "true"
radio input "false"
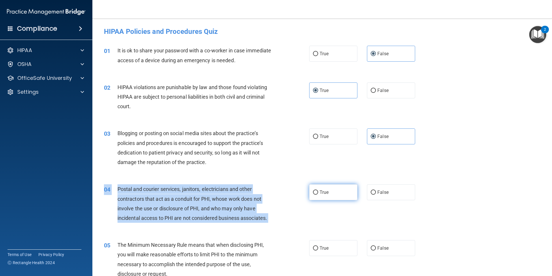
click at [319, 190] on div "04 Postal and courier services, janitors, electricians and other contractors th…" at bounding box center [322, 205] width 445 height 56
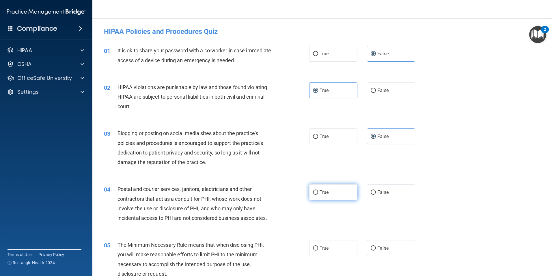
drag, startPoint x: 319, startPoint y: 190, endPoint x: 323, endPoint y: 198, distance: 8.4
click at [323, 199] on label "True" at bounding box center [333, 192] width 48 height 16
click at [318, 194] on input "True" at bounding box center [315, 192] width 5 height 4
radio input "true"
click at [313, 192] on input "True" at bounding box center [315, 192] width 5 height 4
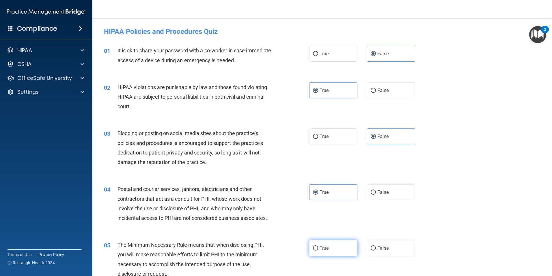
click at [313, 248] on input "True" at bounding box center [315, 248] width 5 height 4
radio input "true"
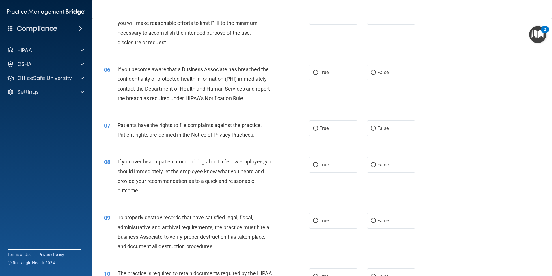
scroll to position [260, 0]
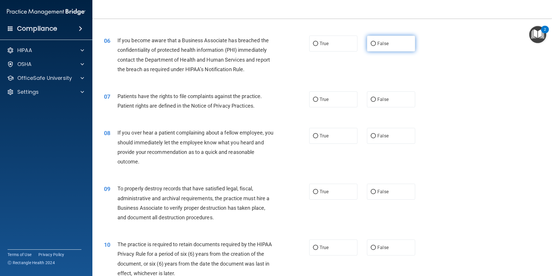
click at [371, 42] on input "False" at bounding box center [373, 44] width 5 height 4
radio input "true"
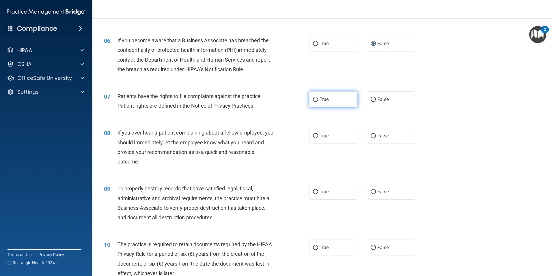
click at [315, 100] on input "True" at bounding box center [315, 99] width 5 height 4
radio input "true"
click at [373, 136] on input "False" at bounding box center [373, 136] width 5 height 4
radio input "true"
click at [369, 186] on label "False" at bounding box center [391, 191] width 48 height 16
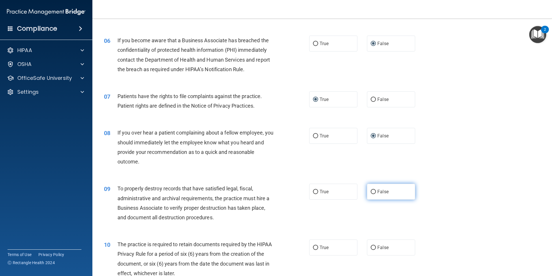
click at [371, 189] on input "False" at bounding box center [373, 191] width 5 height 4
radio input "true"
drag, startPoint x: 314, startPoint y: 248, endPoint x: 311, endPoint y: 245, distance: 3.7
click at [313, 245] on input "True" at bounding box center [315, 247] width 5 height 4
radio input "true"
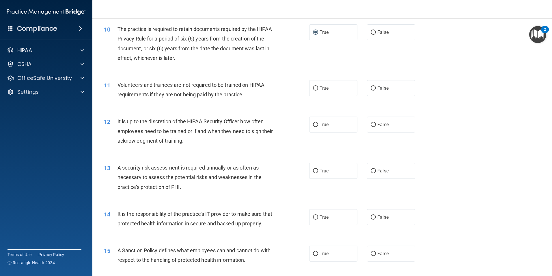
scroll to position [462, 0]
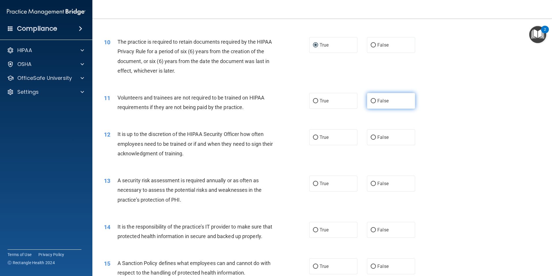
click at [371, 99] on input "False" at bounding box center [373, 101] width 5 height 4
radio input "true"
click at [371, 135] on input "False" at bounding box center [373, 137] width 5 height 4
radio input "true"
click at [316, 183] on input "True" at bounding box center [315, 183] width 5 height 4
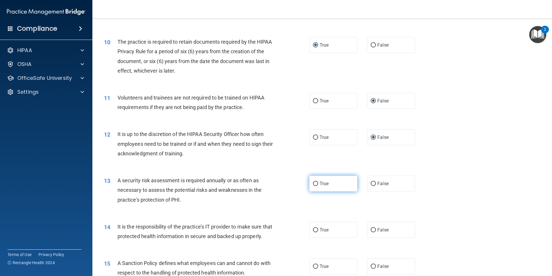
radio input "true"
click at [376, 224] on label "False" at bounding box center [391, 230] width 48 height 16
click at [376, 228] on input "False" at bounding box center [373, 230] width 5 height 4
radio input "true"
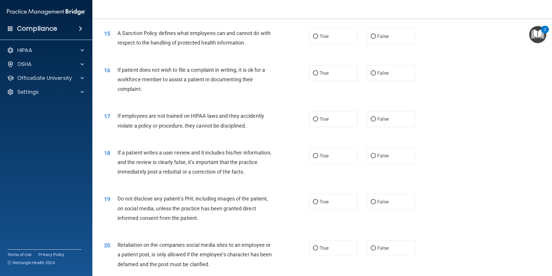
scroll to position [693, 0]
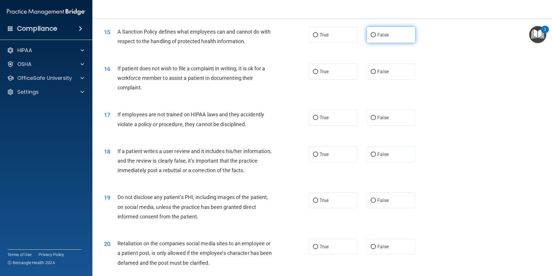
drag, startPoint x: 368, startPoint y: 44, endPoint x: 364, endPoint y: 49, distance: 5.7
click at [367, 43] on label "False" at bounding box center [391, 35] width 48 height 16
click at [371, 37] on input "False" at bounding box center [373, 35] width 5 height 4
radio input "true"
click at [314, 74] on input "True" at bounding box center [315, 72] width 5 height 4
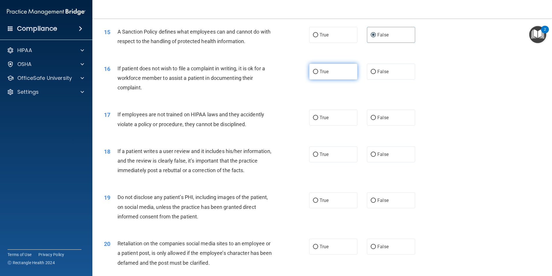
radio input "true"
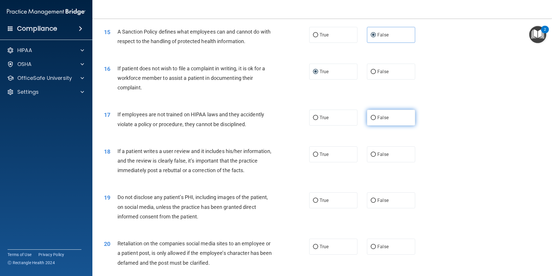
click at [371, 120] on input "False" at bounding box center [373, 118] width 5 height 4
radio input "true"
click at [371, 157] on input "False" at bounding box center [373, 154] width 5 height 4
radio input "true"
click at [313, 202] on input "True" at bounding box center [315, 200] width 5 height 4
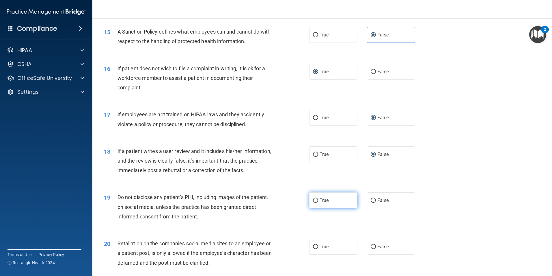
radio input "true"
click at [370, 253] on label "False" at bounding box center [391, 246] width 48 height 16
click at [371, 249] on input "False" at bounding box center [373, 246] width 5 height 4
radio input "true"
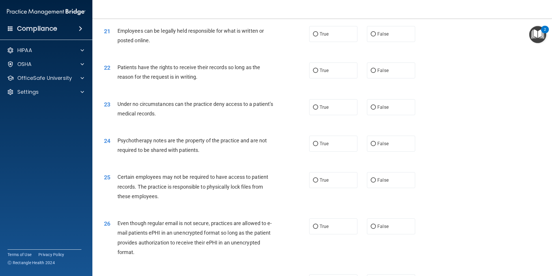
scroll to position [953, 0]
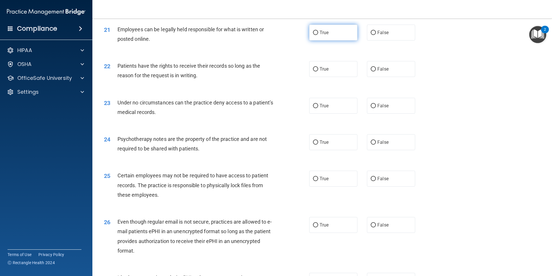
click at [316, 40] on label "True" at bounding box center [333, 33] width 48 height 16
click at [316, 35] on input "True" at bounding box center [315, 33] width 5 height 4
radio input "true"
click at [371, 71] on input "False" at bounding box center [373, 69] width 5 height 4
radio input "true"
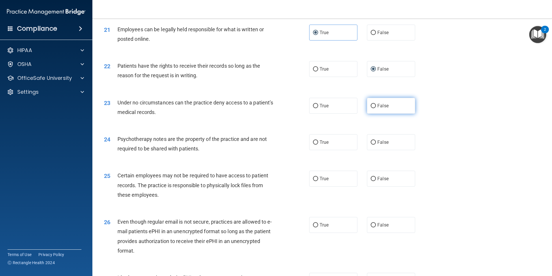
click at [371, 108] on input "False" at bounding box center [373, 106] width 5 height 4
radio input "true"
click at [311, 149] on label "True" at bounding box center [333, 142] width 48 height 16
click at [313, 144] on input "True" at bounding box center [315, 142] width 5 height 4
radio input "true"
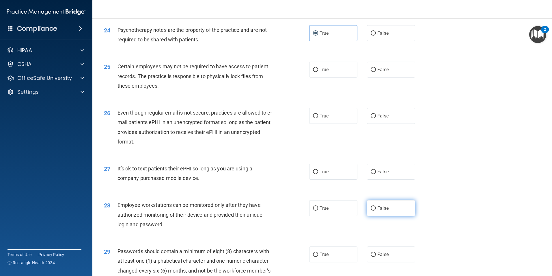
scroll to position [1040, 0]
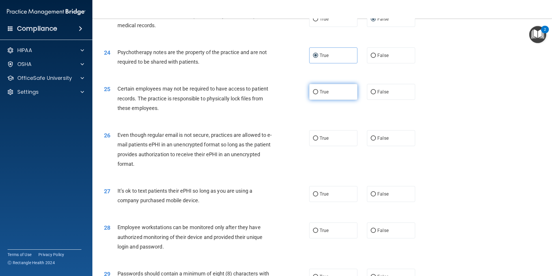
click at [314, 94] on input "True" at bounding box center [315, 92] width 5 height 4
radio input "true"
click at [320, 141] on span "True" at bounding box center [324, 137] width 9 height 5
click at [318, 140] on input "True" at bounding box center [315, 138] width 5 height 4
radio input "true"
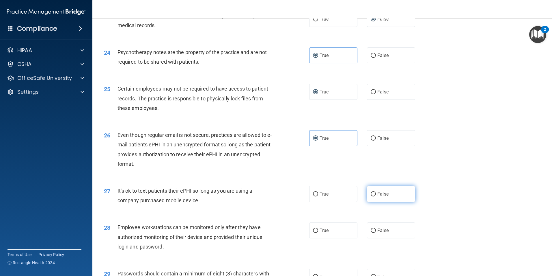
click at [377, 196] on span "False" at bounding box center [382, 193] width 11 height 5
click at [376, 196] on input "False" at bounding box center [373, 194] width 5 height 4
radio input "true"
click at [320, 233] on span "True" at bounding box center [324, 229] width 9 height 5
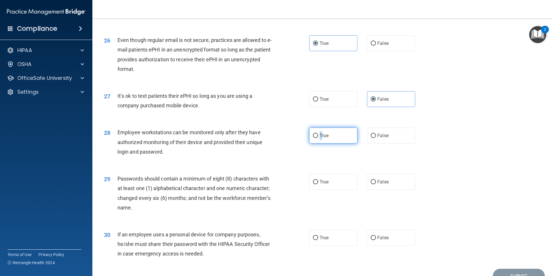
scroll to position [1155, 0]
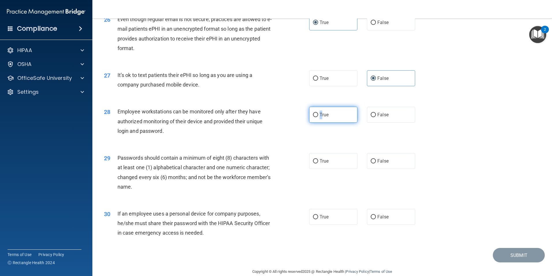
click at [313, 117] on input "True" at bounding box center [315, 115] width 5 height 4
radio input "true"
click at [373, 163] on input "False" at bounding box center [373, 161] width 5 height 4
radio input "true"
click at [380, 219] on span "False" at bounding box center [382, 216] width 11 height 5
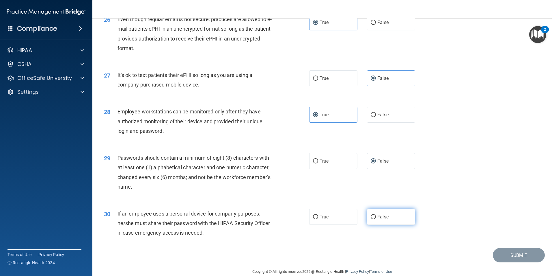
click at [376, 219] on input "False" at bounding box center [373, 217] width 5 height 4
radio input "true"
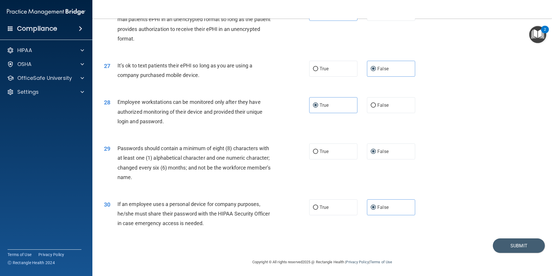
scroll to position [1174, 0]
click at [515, 244] on button "Submit" at bounding box center [519, 245] width 52 height 15
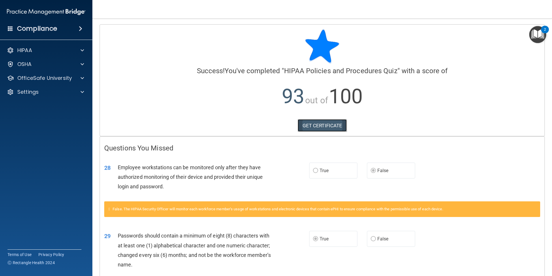
click at [320, 125] on link "GET CERTIFICATE" at bounding box center [322, 125] width 49 height 13
click at [80, 49] on div at bounding box center [81, 50] width 14 height 7
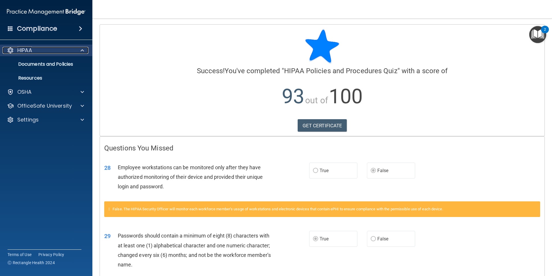
click at [82, 47] on span at bounding box center [82, 50] width 3 height 7
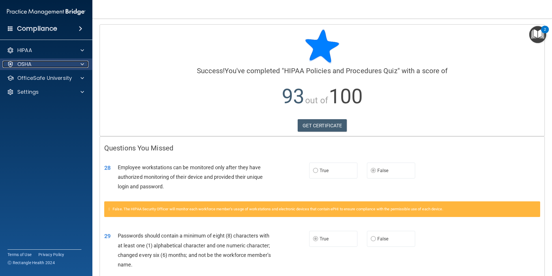
click at [78, 64] on div at bounding box center [81, 64] width 14 height 7
click at [79, 64] on div at bounding box center [81, 64] width 14 height 7
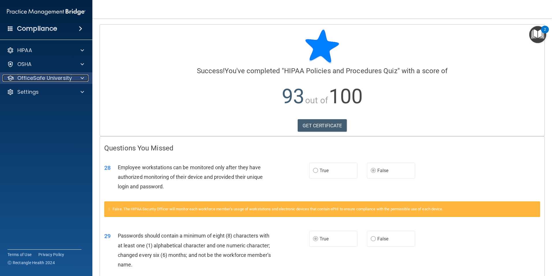
click at [80, 77] on div at bounding box center [81, 78] width 14 height 7
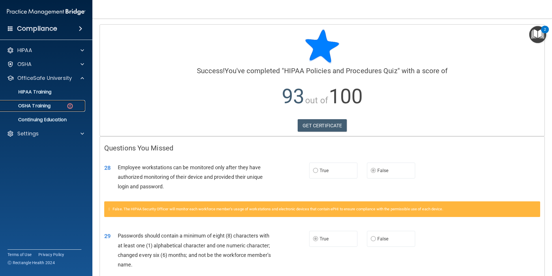
click at [70, 105] on img at bounding box center [69, 105] width 7 height 7
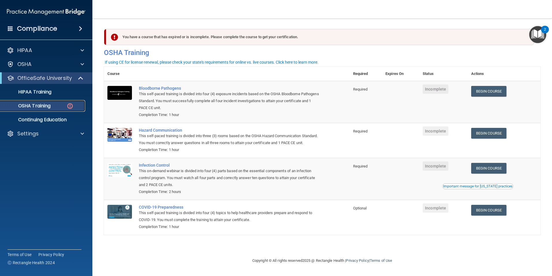
click at [73, 110] on link "OSHA Training" at bounding box center [39, 106] width 91 height 12
click at [69, 105] on img at bounding box center [69, 105] width 7 height 7
click at [491, 88] on link "Begin Course" at bounding box center [488, 91] width 35 height 11
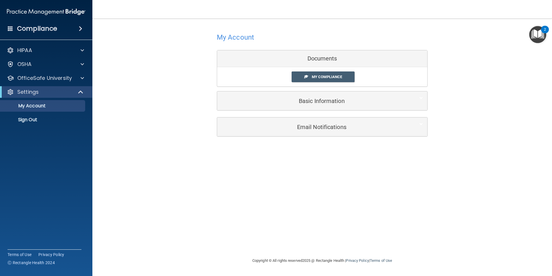
click at [341, 84] on div "My Compliance My Compliance My BAA" at bounding box center [322, 76] width 210 height 19
click at [340, 75] on span "My Compliance" at bounding box center [327, 77] width 30 height 4
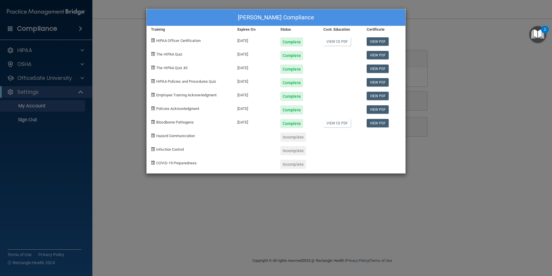
click at [105, 51] on div "[PERSON_NAME] Compliance Training Expires On Status Cont. Education Certificate…" at bounding box center [276, 138] width 552 height 276
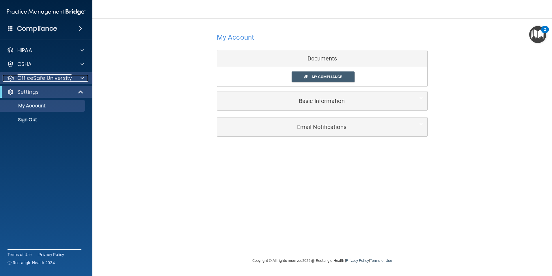
click at [82, 79] on span at bounding box center [82, 78] width 3 height 7
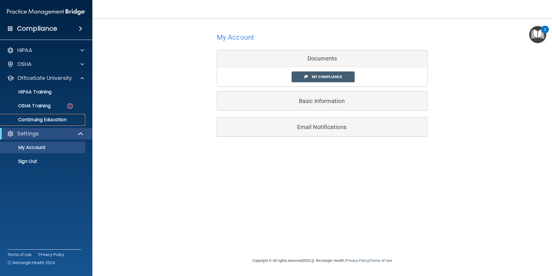
click at [61, 121] on p "Continuing Education" at bounding box center [43, 120] width 79 height 6
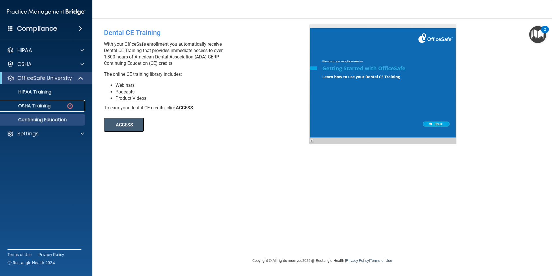
click at [44, 104] on p "OSHA Training" at bounding box center [27, 106] width 47 height 6
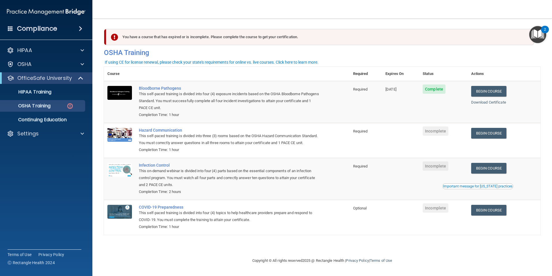
click at [540, 34] on img "Open Resource Center, 2 new notifications" at bounding box center [537, 34] width 17 height 17
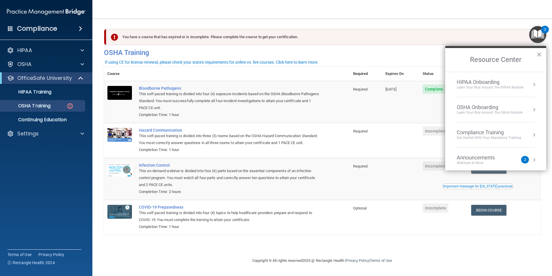
click at [540, 34] on img "Open Resource Center, 2 new notifications" at bounding box center [537, 34] width 17 height 17
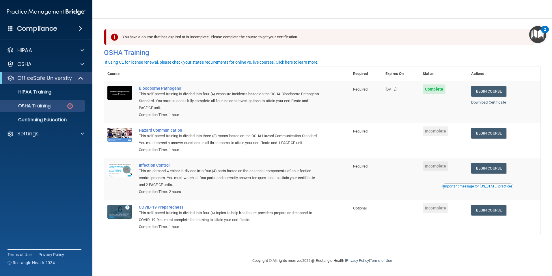
click at [540, 36] on img "Open Resource Center, 2 new notifications" at bounding box center [537, 34] width 17 height 17
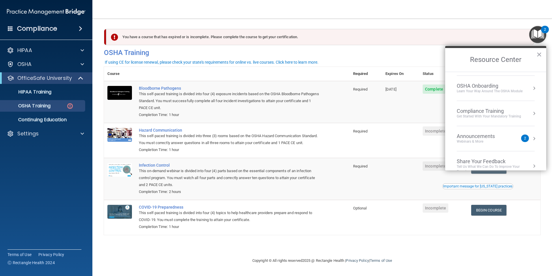
scroll to position [32, 0]
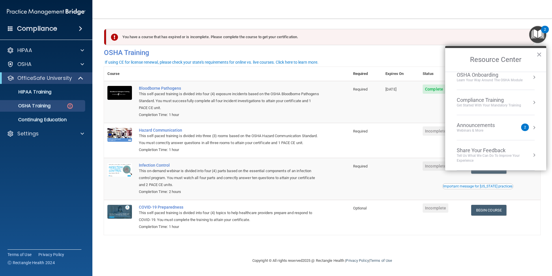
click at [521, 127] on div "2" at bounding box center [525, 127] width 8 height 8
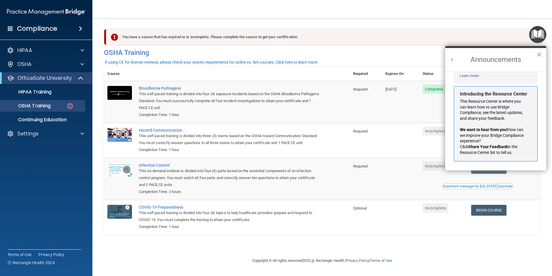
scroll to position [0, 0]
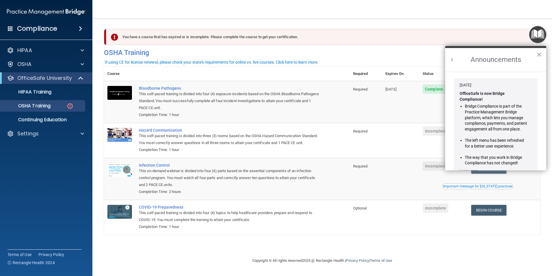
click at [538, 55] on button "×" at bounding box center [539, 54] width 5 height 9
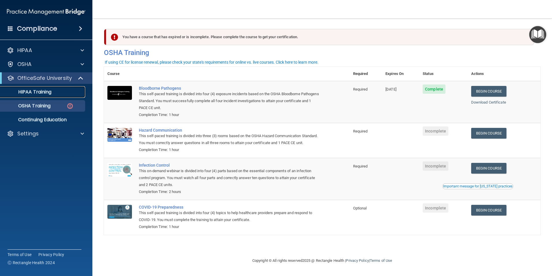
click at [45, 90] on p "HIPAA Training" at bounding box center [28, 92] width 48 height 6
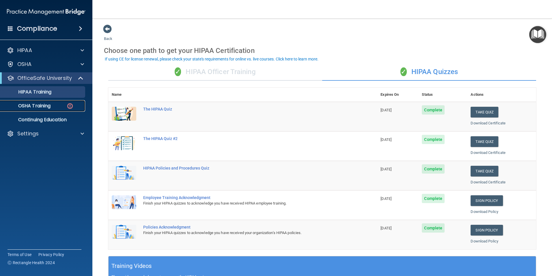
click at [36, 103] on p "OSHA Training" at bounding box center [27, 106] width 47 height 6
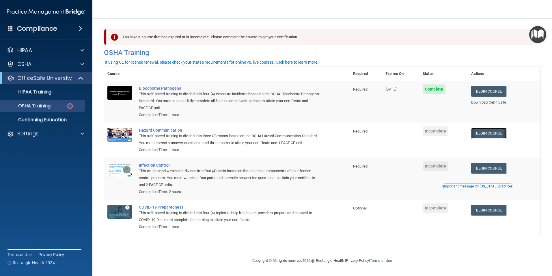
click at [495, 133] on link "Begin Course" at bounding box center [488, 133] width 35 height 11
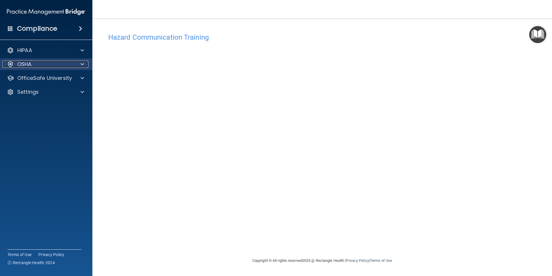
click at [80, 64] on div at bounding box center [81, 64] width 14 height 7
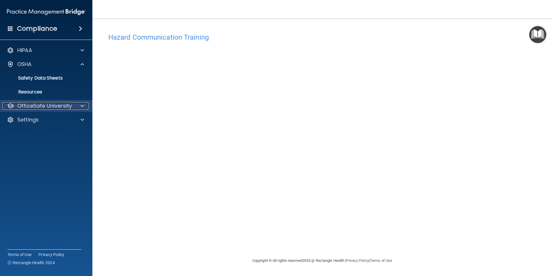
click at [85, 107] on div at bounding box center [81, 105] width 14 height 7
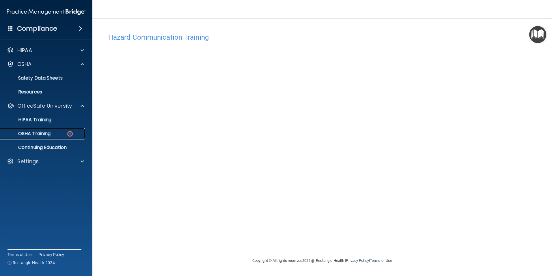
click at [50, 133] on p "OSHA Training" at bounding box center [27, 134] width 47 height 6
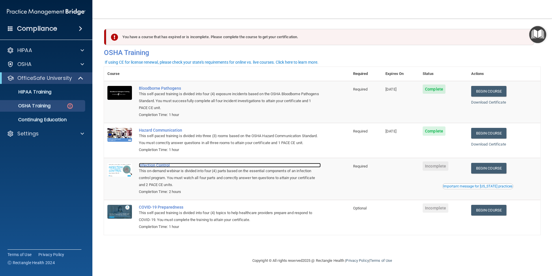
click at [160, 167] on div "Infection Control" at bounding box center [230, 165] width 182 height 5
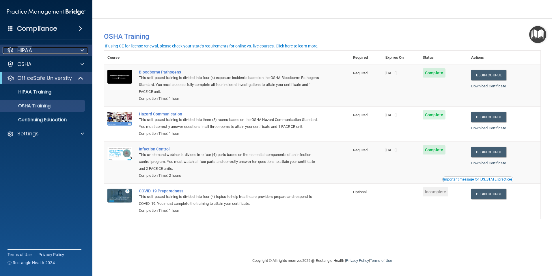
click at [55, 50] on div "HIPAA" at bounding box center [39, 50] width 72 height 7
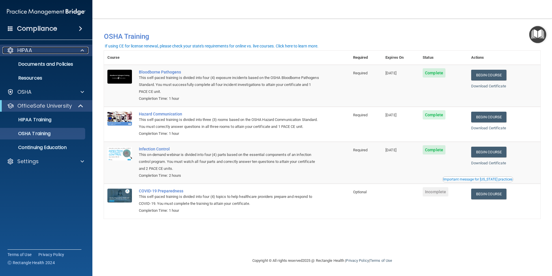
click at [55, 51] on div "HIPAA" at bounding box center [39, 50] width 72 height 7
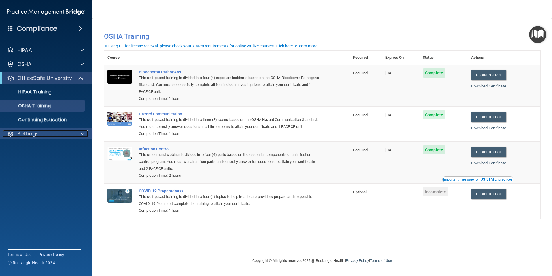
click at [55, 134] on div "Settings" at bounding box center [39, 133] width 72 height 7
click at [60, 147] on p "My Account" at bounding box center [43, 147] width 79 height 6
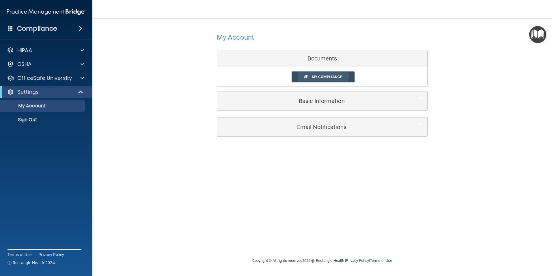
click at [317, 76] on span "My Compliance" at bounding box center [327, 77] width 30 height 4
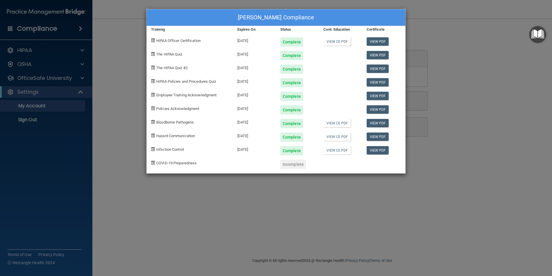
click at [450, 46] on div "Kayla Stennis's Compliance Training Expires On Status Cont. Education Certifica…" at bounding box center [276, 138] width 552 height 276
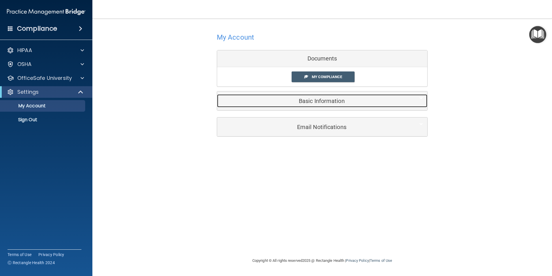
click at [329, 102] on h5 "Basic Information" at bounding box center [314, 101] width 184 height 6
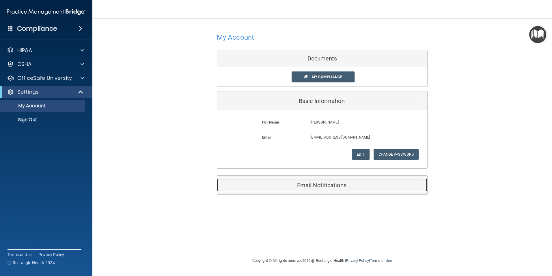
click at [330, 183] on h5 "Email Notifications" at bounding box center [314, 185] width 184 height 6
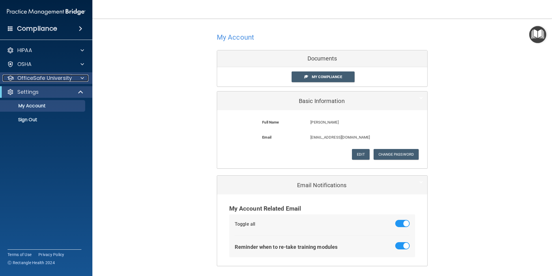
click at [79, 77] on div at bounding box center [81, 78] width 14 height 7
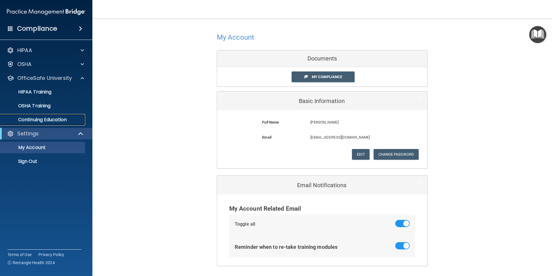
click at [72, 118] on p "Continuing Education" at bounding box center [43, 120] width 79 height 6
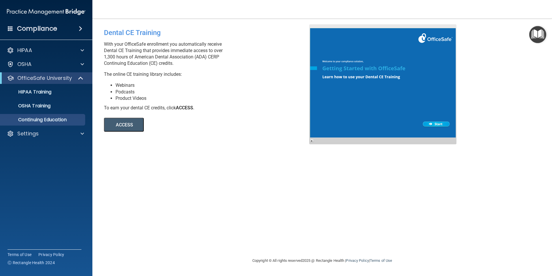
click at [431, 123] on div at bounding box center [382, 84] width 147 height 120
click at [44, 118] on p "Continuing Education" at bounding box center [43, 120] width 79 height 6
click at [122, 122] on button "ACCESS" at bounding box center [124, 125] width 40 height 14
click at [43, 25] on h4 "Compliance" at bounding box center [37, 29] width 40 height 8
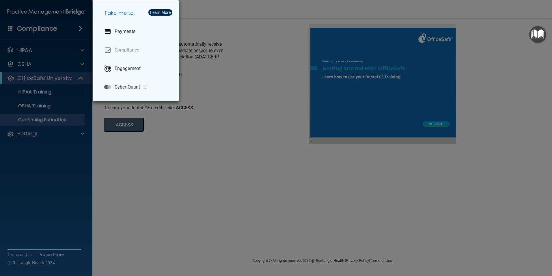
click at [81, 31] on div "Take me to: Payments Compliance Engagement Cyber Quant" at bounding box center [276, 138] width 552 height 276
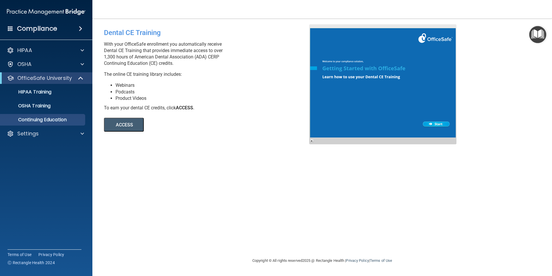
click at [81, 31] on span at bounding box center [80, 28] width 3 height 7
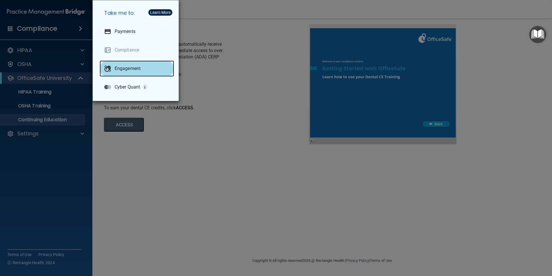
click at [124, 68] on p "Engagement" at bounding box center [128, 69] width 26 height 6
click at [54, 147] on div "Take me to: Payments Compliance Engagement Cyber Quant" at bounding box center [276, 138] width 552 height 276
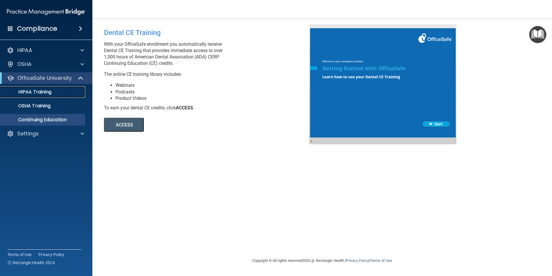
click at [46, 91] on p "HIPAA Training" at bounding box center [28, 92] width 48 height 6
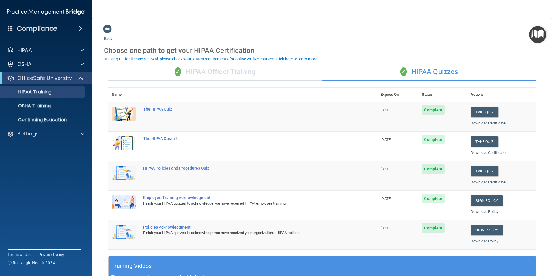
click at [216, 78] on div "✓ HIPAA Officer Training" at bounding box center [215, 71] width 214 height 17
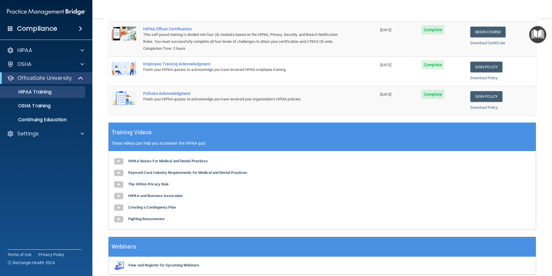
scroll to position [106, 0]
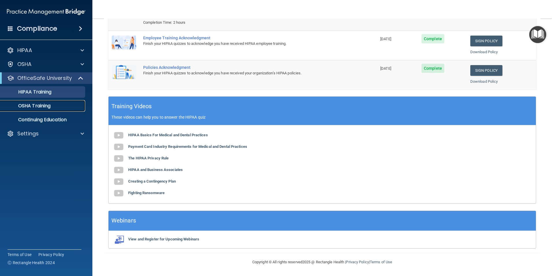
click at [25, 103] on p "OSHA Training" at bounding box center [27, 106] width 47 height 6
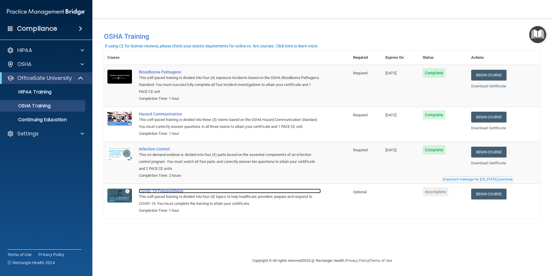
click at [176, 193] on div "COVID-19 Preparedness" at bounding box center [230, 190] width 182 height 5
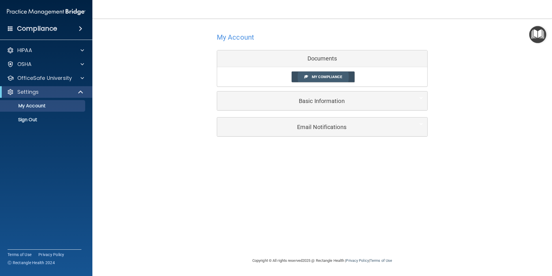
click at [349, 77] on link "My Compliance" at bounding box center [323, 76] width 63 height 11
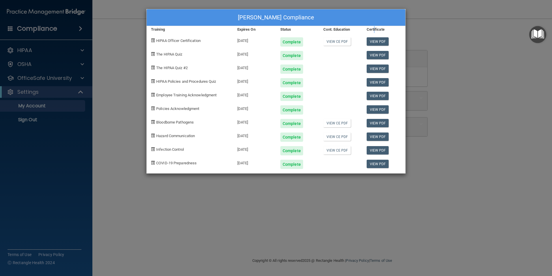
click at [374, 31] on div "Certificate" at bounding box center [383, 29] width 43 height 7
drag, startPoint x: 374, startPoint y: 31, endPoint x: 352, endPoint y: 33, distance: 21.8
click at [352, 33] on div "View CE PDF" at bounding box center [340, 40] width 43 height 14
click at [337, 43] on link "View CE PDF" at bounding box center [336, 41] width 27 height 8
click at [507, 57] on div "Kayla Stennis's Compliance Training Expires On Status Cont. Education Certifica…" at bounding box center [276, 138] width 552 height 276
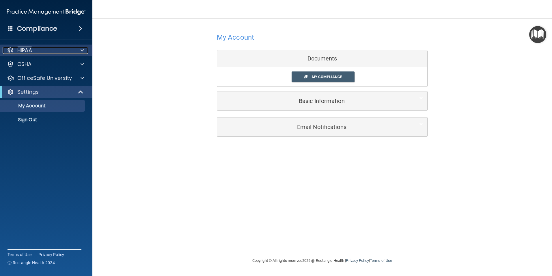
click at [22, 48] on p "HIPAA" at bounding box center [24, 50] width 15 height 7
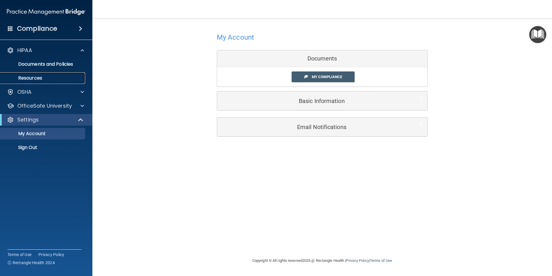
click at [20, 78] on p "Resources" at bounding box center [43, 78] width 79 height 6
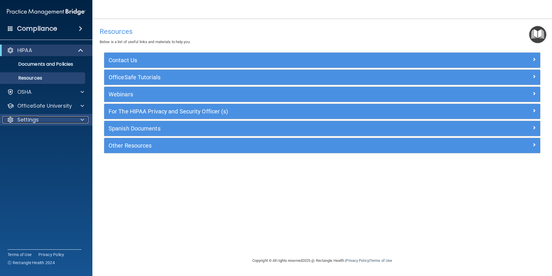
click at [30, 117] on p "Settings" at bounding box center [27, 119] width 21 height 7
drag, startPoint x: 280, startPoint y: 5, endPoint x: 299, endPoint y: 2, distance: 19.0
click at [286, 3] on nav "Toggle navigation Kayla Stennis k.stennis45@gmail.com Manage My Enterprise Drea…" at bounding box center [322, 9] width 460 height 18
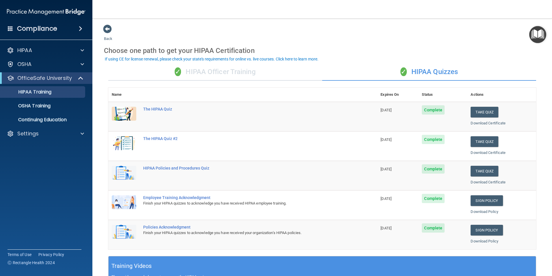
click at [275, 75] on div "✓ HIPAA Officer Training" at bounding box center [215, 71] width 214 height 17
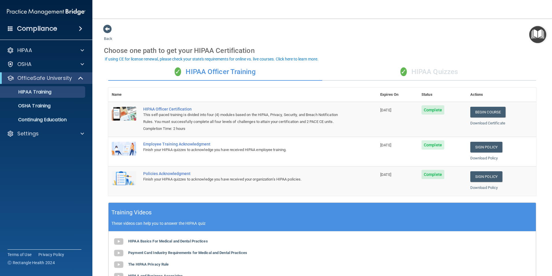
click at [415, 67] on div "✓ HIPAA Quizzes" at bounding box center [429, 71] width 214 height 17
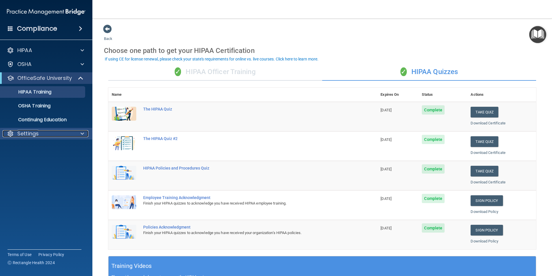
click at [83, 135] on span at bounding box center [82, 133] width 3 height 7
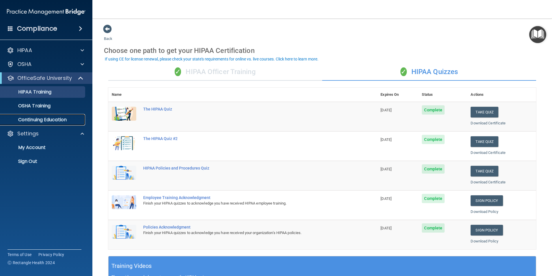
click at [50, 117] on p "Continuing Education" at bounding box center [43, 120] width 79 height 6
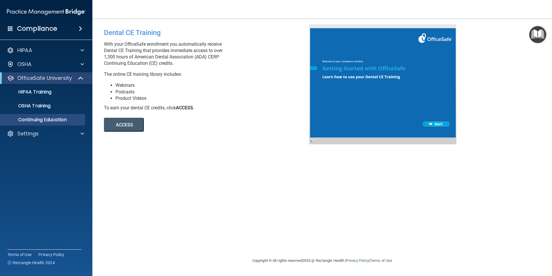
click at [127, 123] on button "ACCESS" at bounding box center [124, 125] width 40 height 14
click at [81, 28] on span at bounding box center [80, 28] width 3 height 7
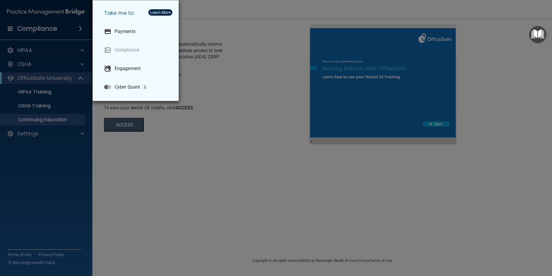
click at [81, 28] on div "Take me to: Payments Compliance Engagement Cyber Quant" at bounding box center [276, 138] width 552 height 276
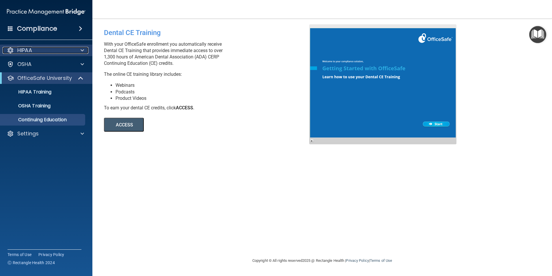
click at [82, 50] on span at bounding box center [82, 50] width 3 height 7
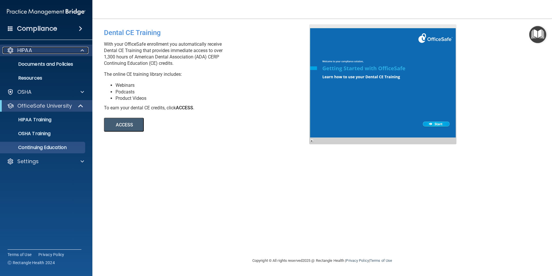
click at [83, 49] on span at bounding box center [82, 50] width 3 height 7
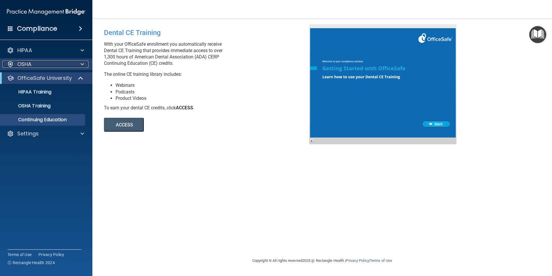
click at [81, 63] on span at bounding box center [82, 64] width 3 height 7
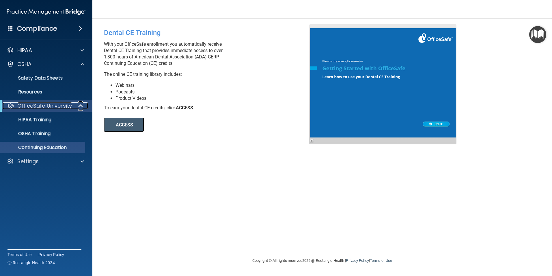
click at [82, 104] on span at bounding box center [81, 105] width 5 height 7
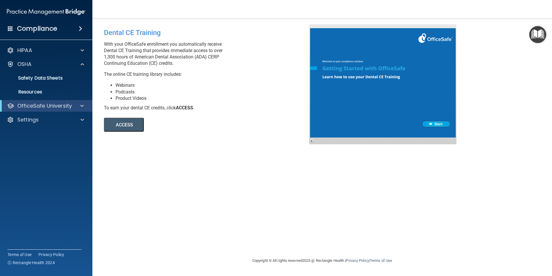
click at [82, 26] on span at bounding box center [80, 28] width 3 height 7
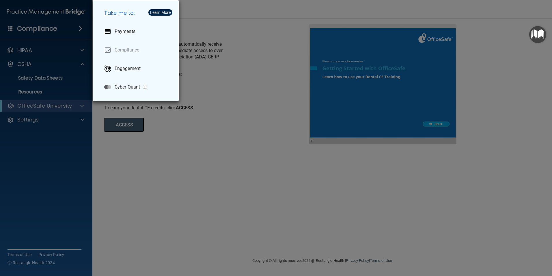
click at [81, 31] on div "Take me to: Payments Compliance Engagement Cyber Quant" at bounding box center [276, 138] width 552 height 276
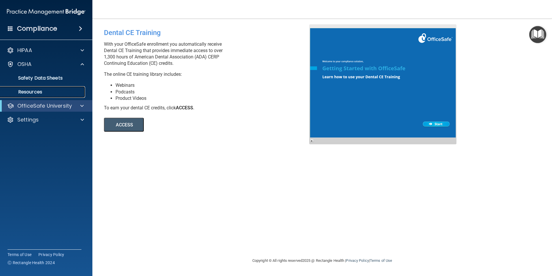
click at [58, 90] on p "Resources" at bounding box center [43, 92] width 79 height 6
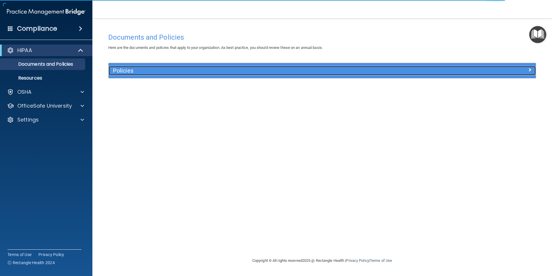
click at [530, 70] on span at bounding box center [529, 69] width 3 height 7
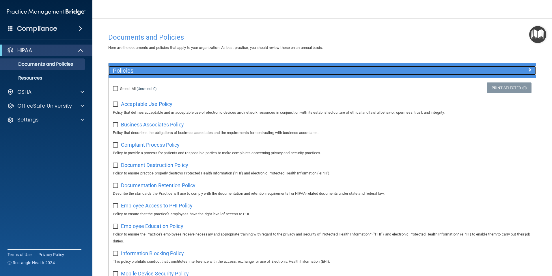
click at [530, 70] on div at bounding box center [482, 69] width 107 height 7
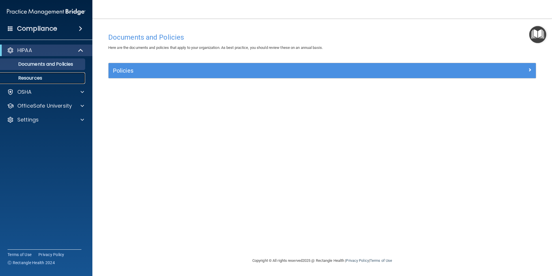
click at [43, 78] on p "Resources" at bounding box center [43, 78] width 79 height 6
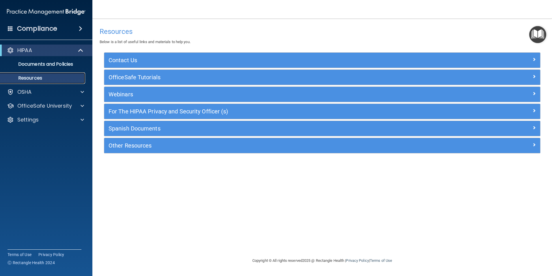
click at [43, 78] on p "Resources" at bounding box center [43, 78] width 79 height 6
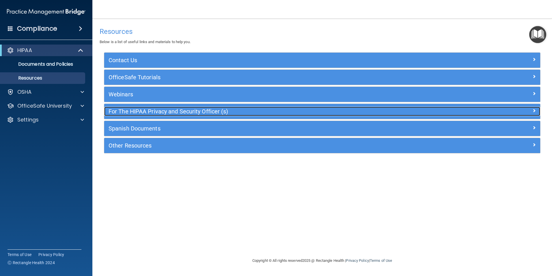
click at [533, 112] on span at bounding box center [534, 110] width 3 height 7
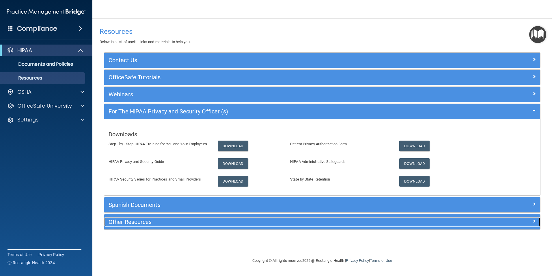
click at [141, 222] on h5 "Other Resources" at bounding box center [268, 221] width 319 height 6
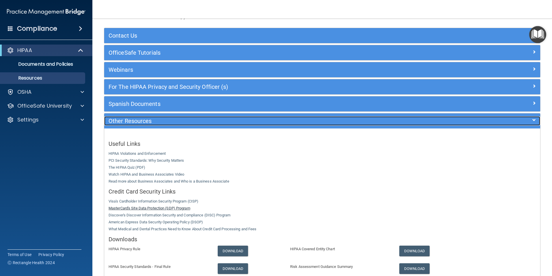
scroll to position [86, 0]
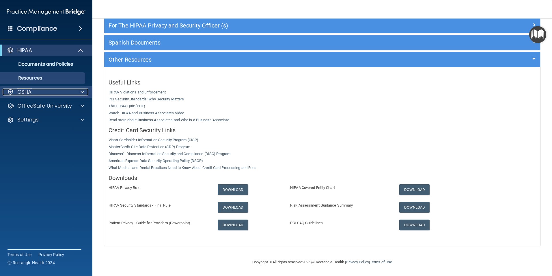
click at [84, 93] on span at bounding box center [82, 91] width 3 height 7
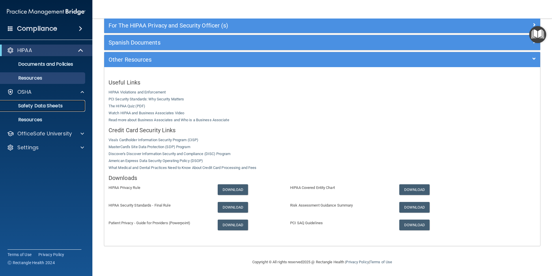
click at [75, 106] on p "Safety Data Sheets" at bounding box center [43, 106] width 79 height 6
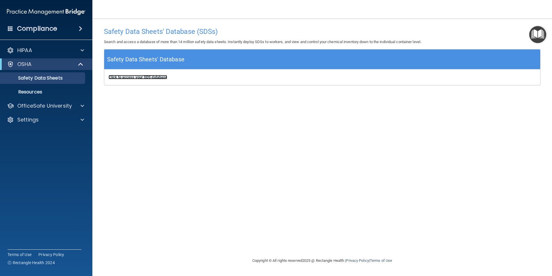
click at [159, 76] on b "Click to access your SDS database" at bounding box center [138, 77] width 59 height 4
click at [49, 93] on p "Resources" at bounding box center [43, 92] width 79 height 6
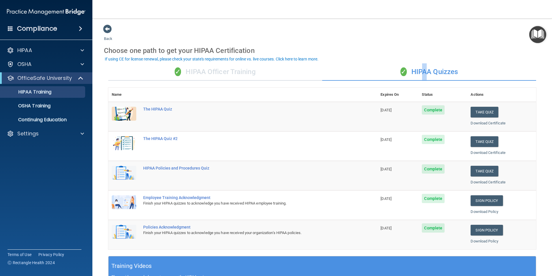
click at [420, 70] on div "✓ HIPAA Quizzes" at bounding box center [429, 71] width 214 height 17
click at [247, 73] on div "✓ HIPAA Officer Training" at bounding box center [215, 71] width 214 height 17
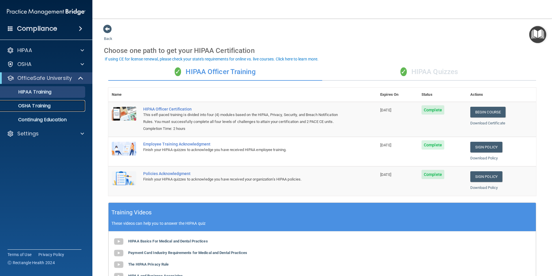
click at [49, 103] on p "OSHA Training" at bounding box center [27, 106] width 47 height 6
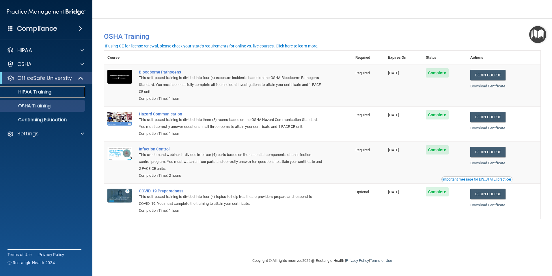
click at [39, 91] on p "HIPAA Training" at bounding box center [28, 92] width 48 height 6
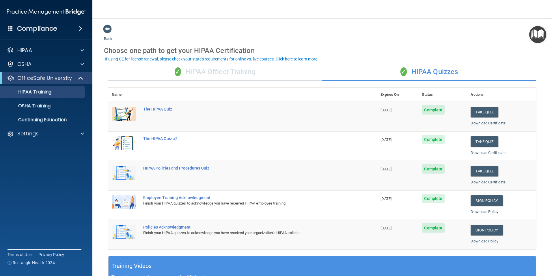
click at [280, 75] on div "✓ HIPAA Officer Training" at bounding box center [215, 71] width 214 height 17
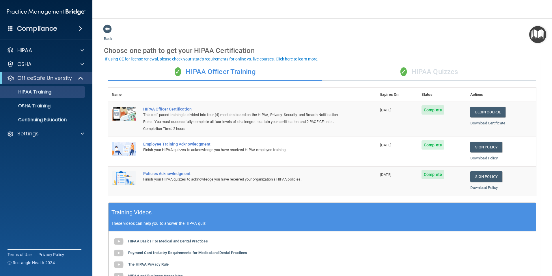
click at [436, 74] on div "✓ HIPAA Quizzes" at bounding box center [429, 71] width 214 height 17
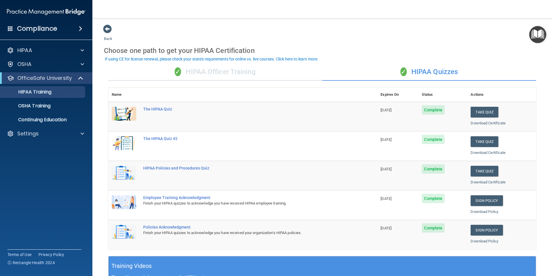
click at [224, 72] on div "✓ HIPAA Officer Training" at bounding box center [215, 71] width 214 height 17
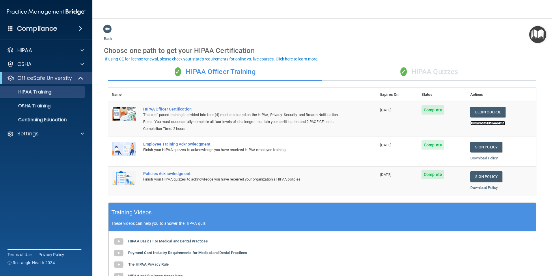
click at [481, 123] on link "Download Certificate" at bounding box center [487, 123] width 35 height 4
click at [440, 72] on div "✓ HIPAA Quizzes" at bounding box center [429, 71] width 214 height 17
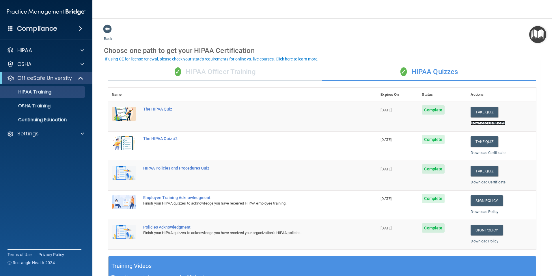
click at [483, 122] on link "Download Certificate" at bounding box center [488, 123] width 35 height 4
click at [493, 153] on link "Download Certificate" at bounding box center [488, 152] width 35 height 4
click at [480, 181] on link "Download Certificate" at bounding box center [488, 182] width 35 height 4
click at [46, 104] on p "OSHA Training" at bounding box center [27, 106] width 47 height 6
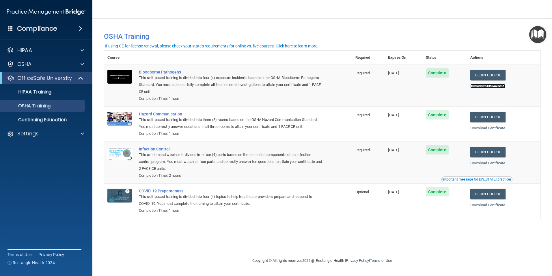
click at [494, 88] on link "Download Certificate" at bounding box center [487, 86] width 35 height 4
click at [502, 128] on link "Download Certificate" at bounding box center [487, 128] width 35 height 4
click at [504, 163] on link "Download Certificate" at bounding box center [487, 163] width 35 height 4
click at [500, 205] on link "Download Certificate" at bounding box center [487, 204] width 35 height 4
click at [64, 90] on div "HIPAA Training" at bounding box center [43, 92] width 79 height 6
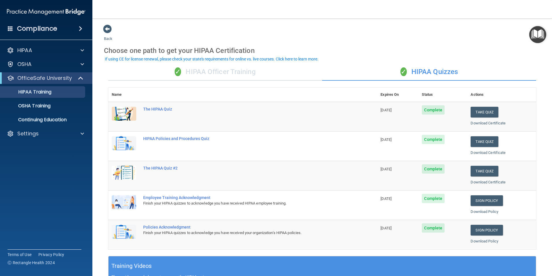
click at [181, 2] on nav "Toggle navigation Kayla Stennis k.stennis45@gmail.com Manage My Enterprise Drea…" at bounding box center [322, 9] width 460 height 18
